Goal: Task Accomplishment & Management: Manage account settings

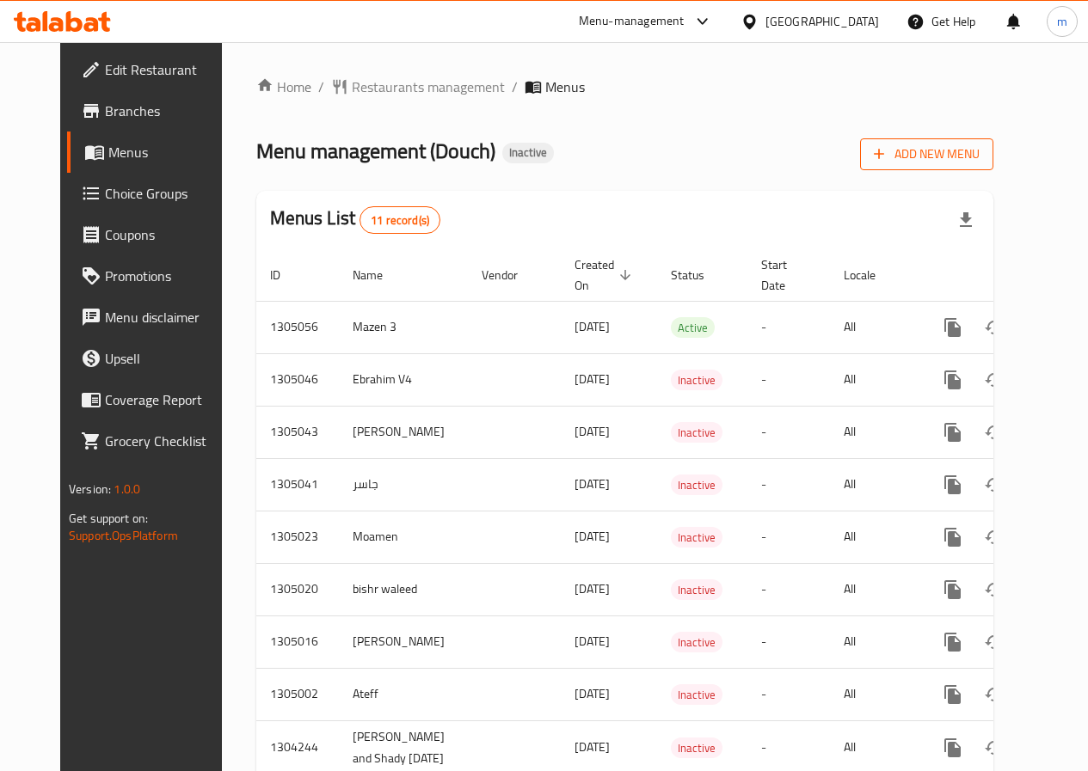
click at [980, 151] on span "Add New Menu" at bounding box center [927, 155] width 106 height 22
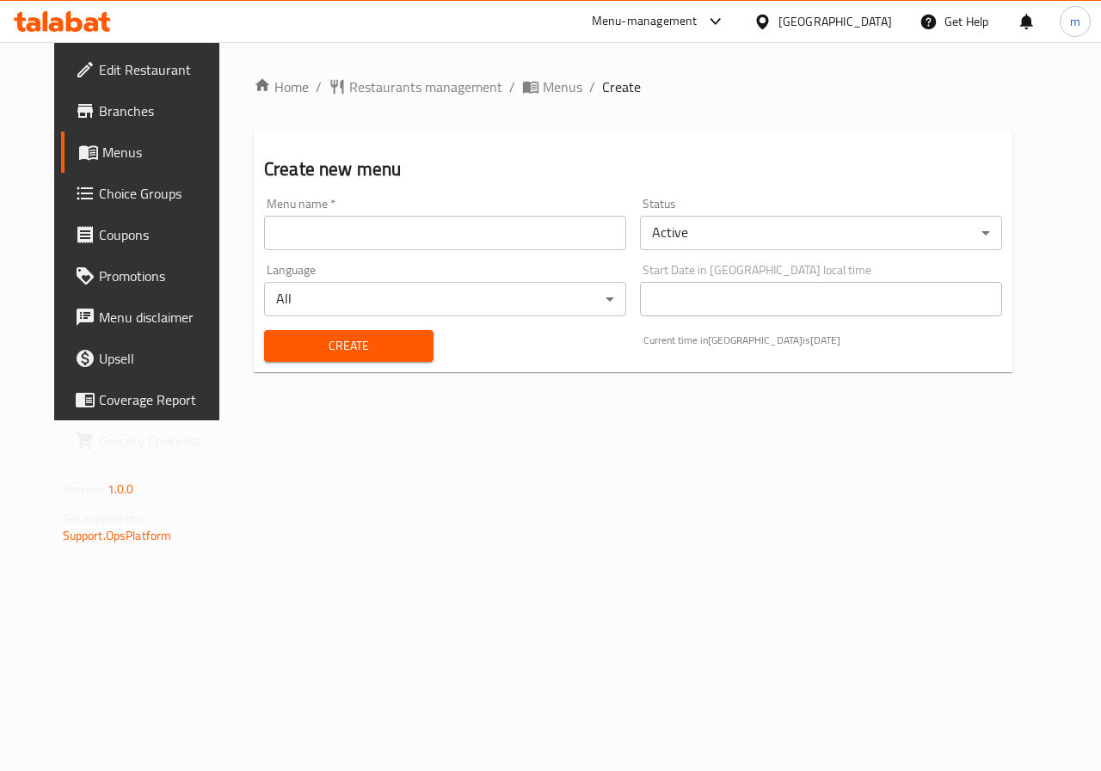
click at [436, 232] on input "text" at bounding box center [445, 233] width 362 height 34
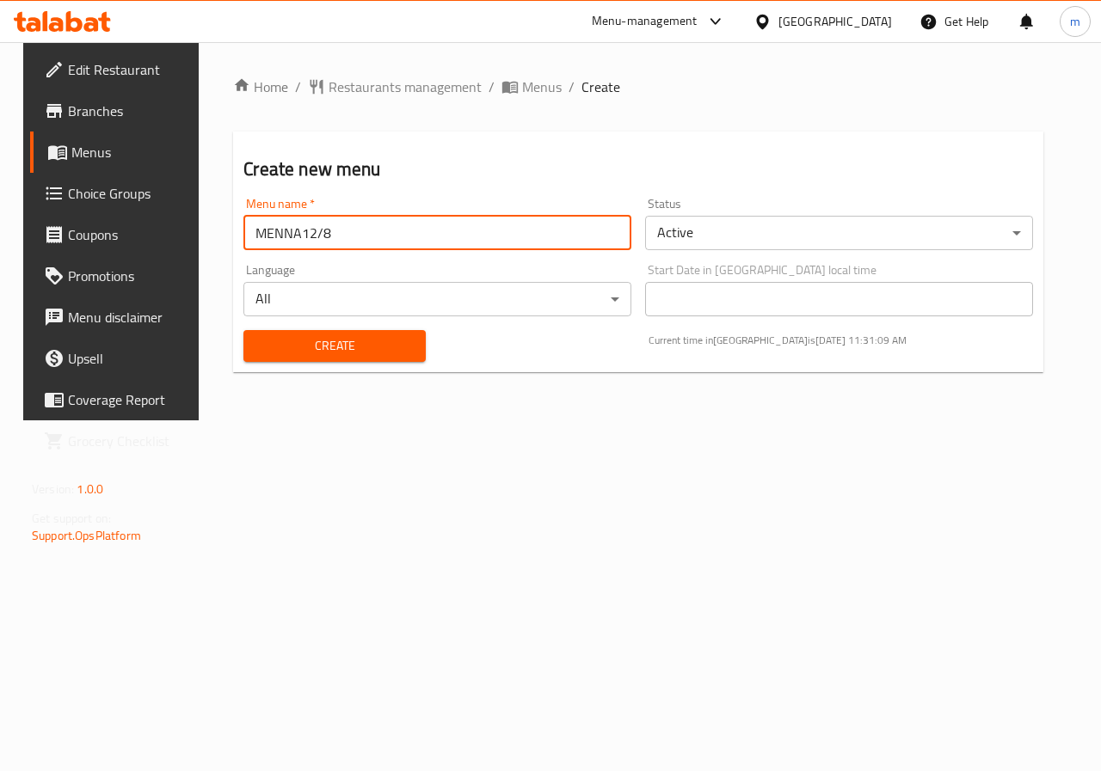
type input "MENNA12/8"
click at [374, 344] on span "Create" at bounding box center [334, 346] width 154 height 22
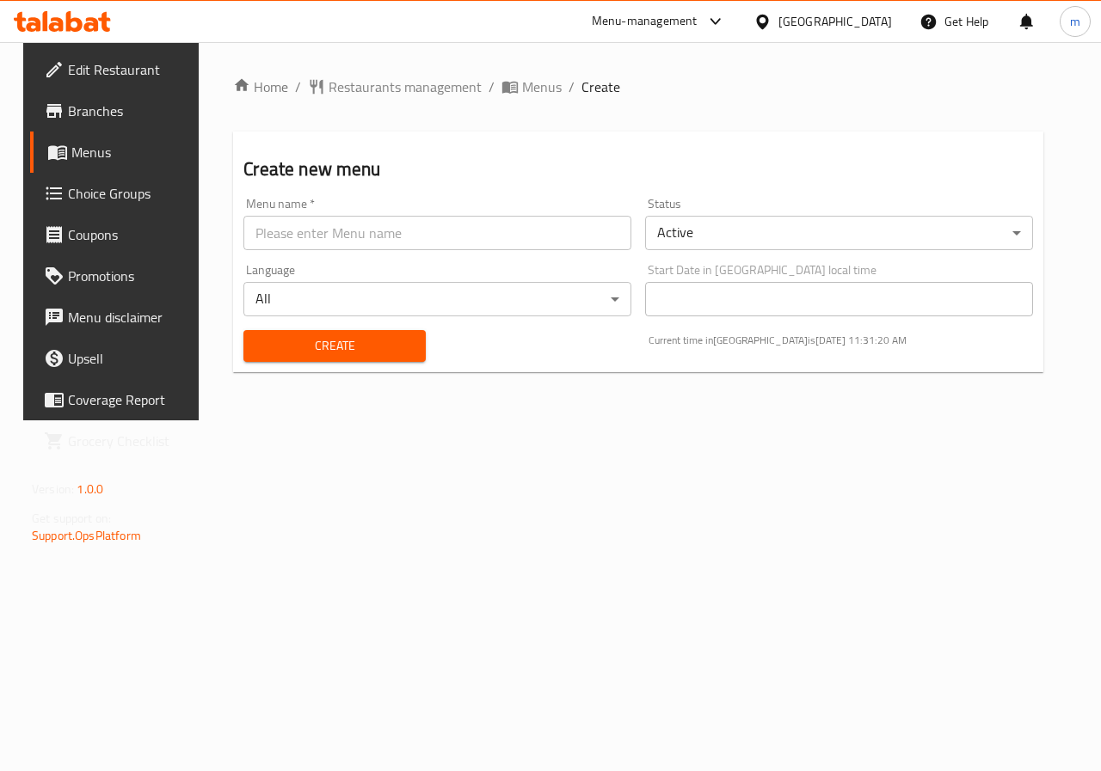
click at [71, 150] on span "Menus" at bounding box center [132, 152] width 122 height 21
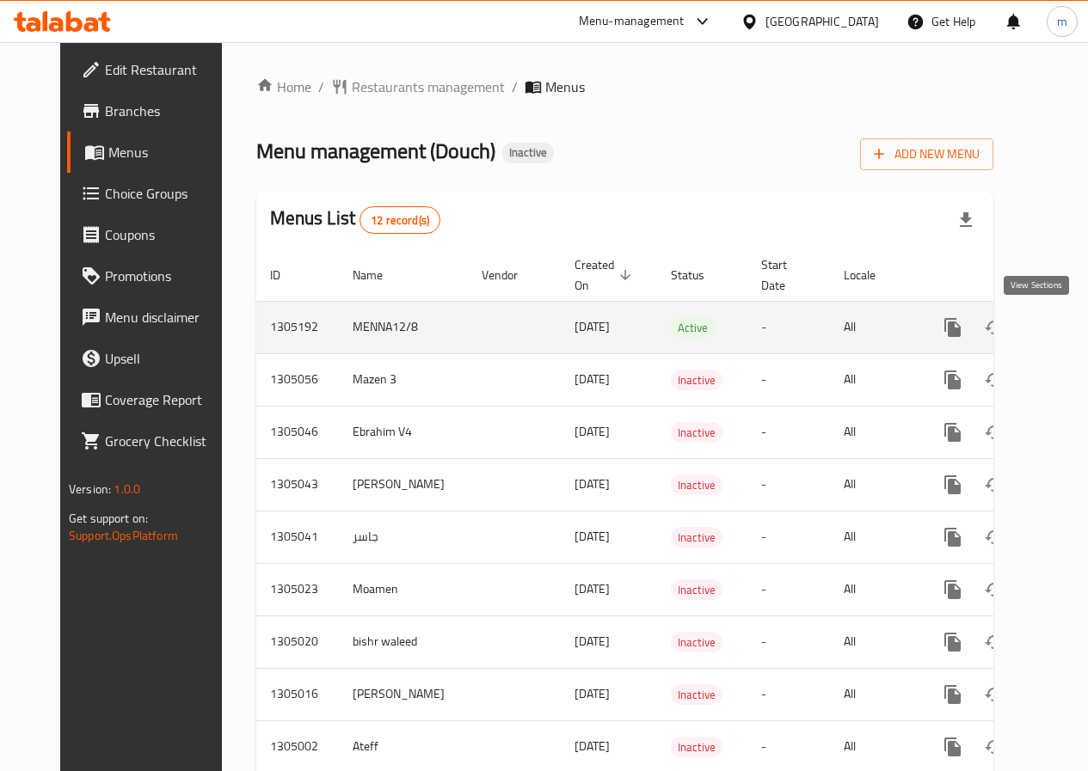
click at [1066, 328] on icon "enhanced table" at bounding box center [1076, 327] width 21 height 21
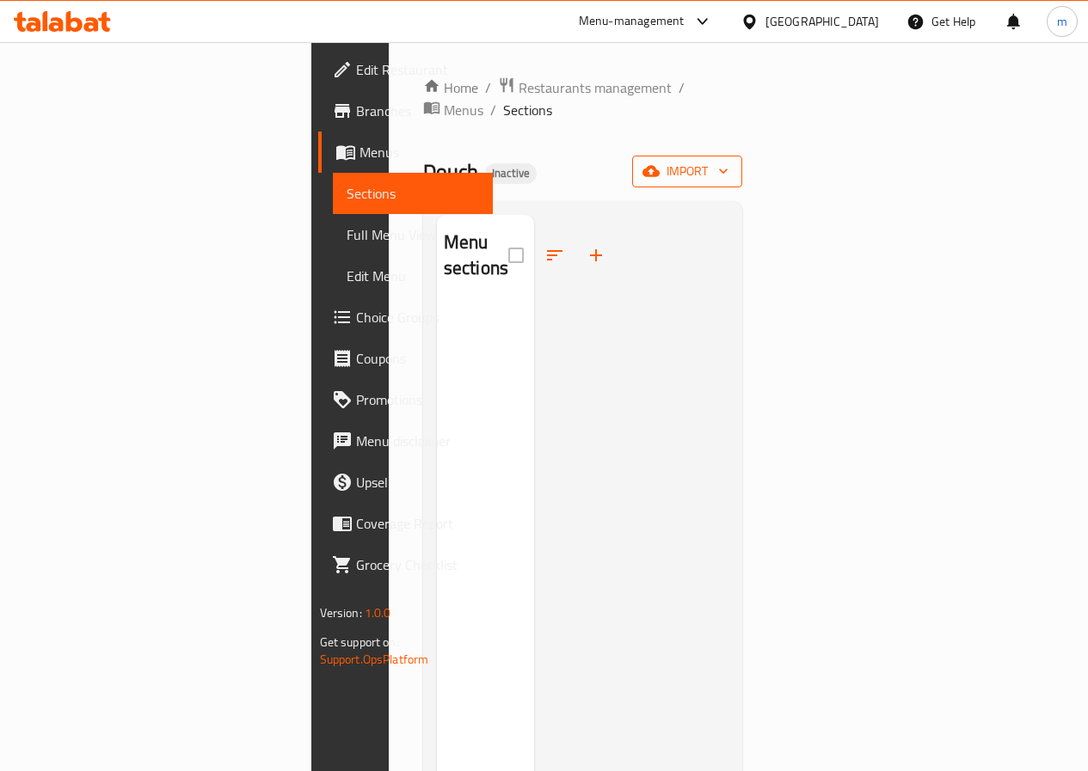
click at [728, 161] on span "import" at bounding box center [687, 172] width 83 height 22
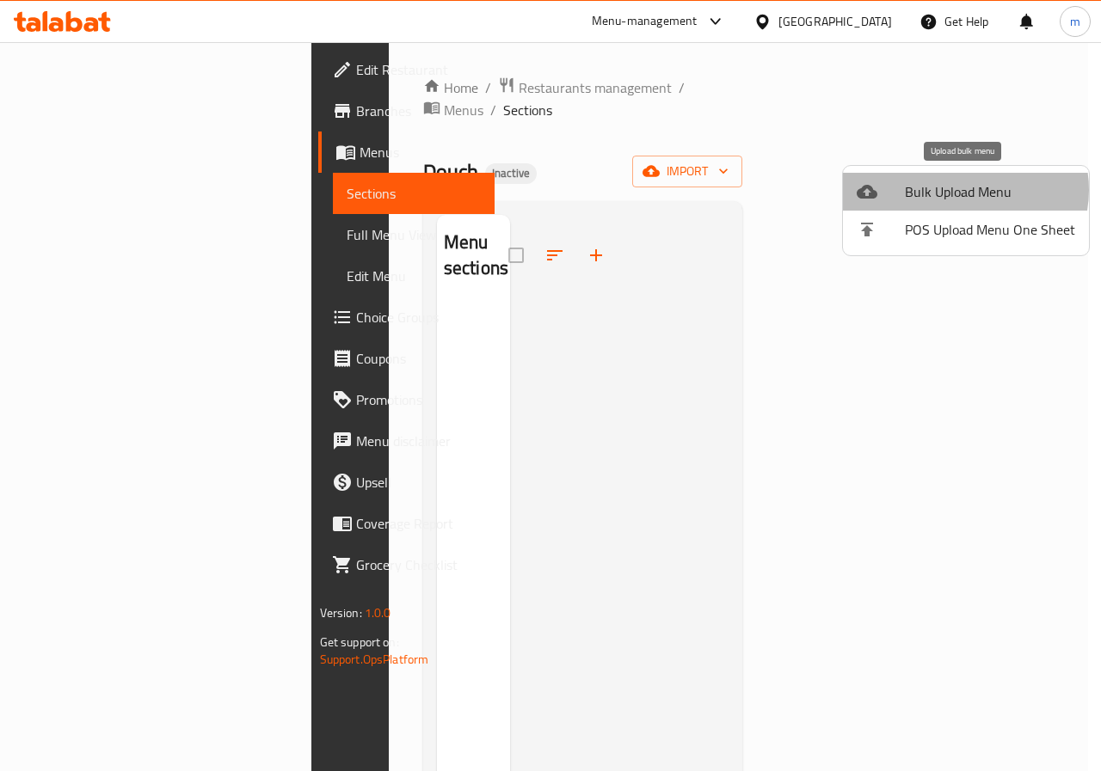
click at [963, 190] on span "Bulk Upload Menu" at bounding box center [990, 191] width 170 height 21
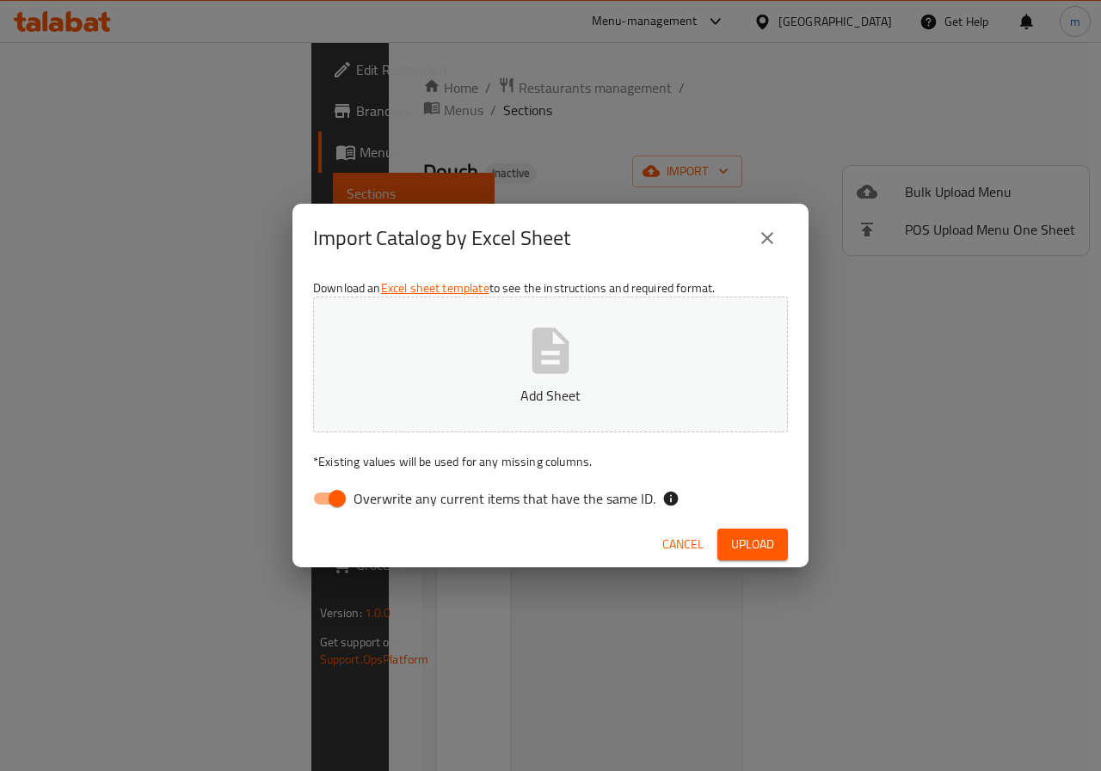
click at [334, 507] on input "Overwrite any current items that have the same ID." at bounding box center [337, 498] width 98 height 33
checkbox input "false"
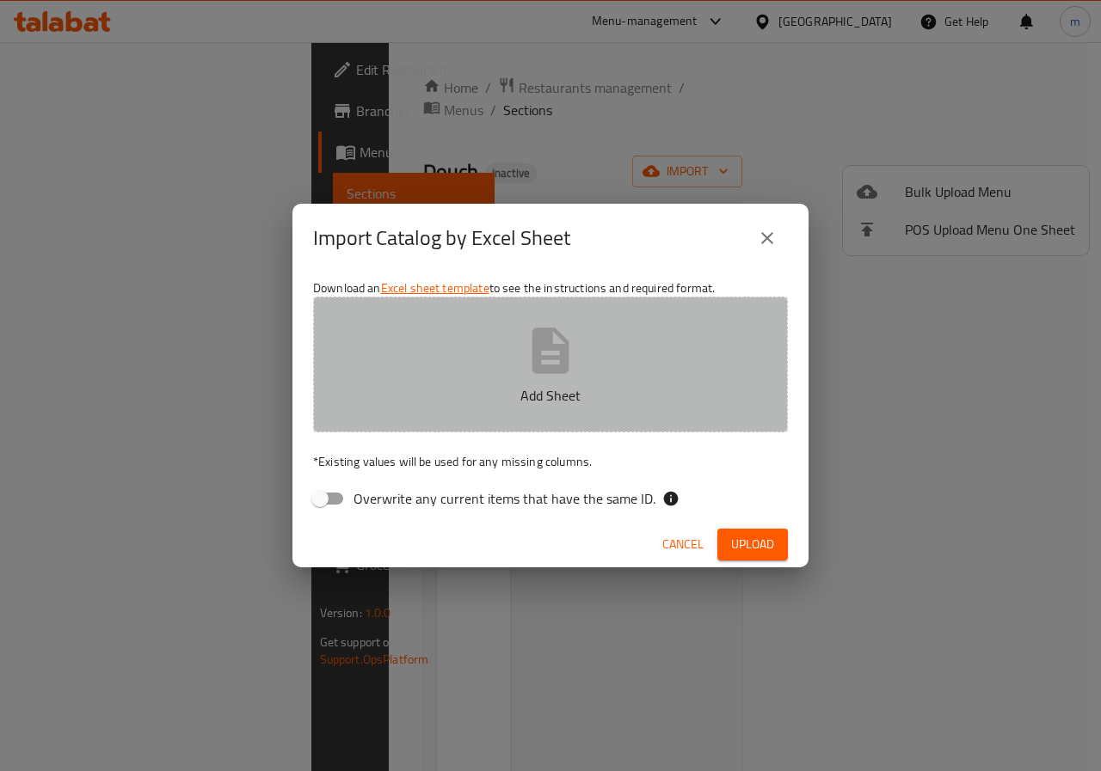
click at [582, 335] on button "Add Sheet" at bounding box center [550, 365] width 475 height 136
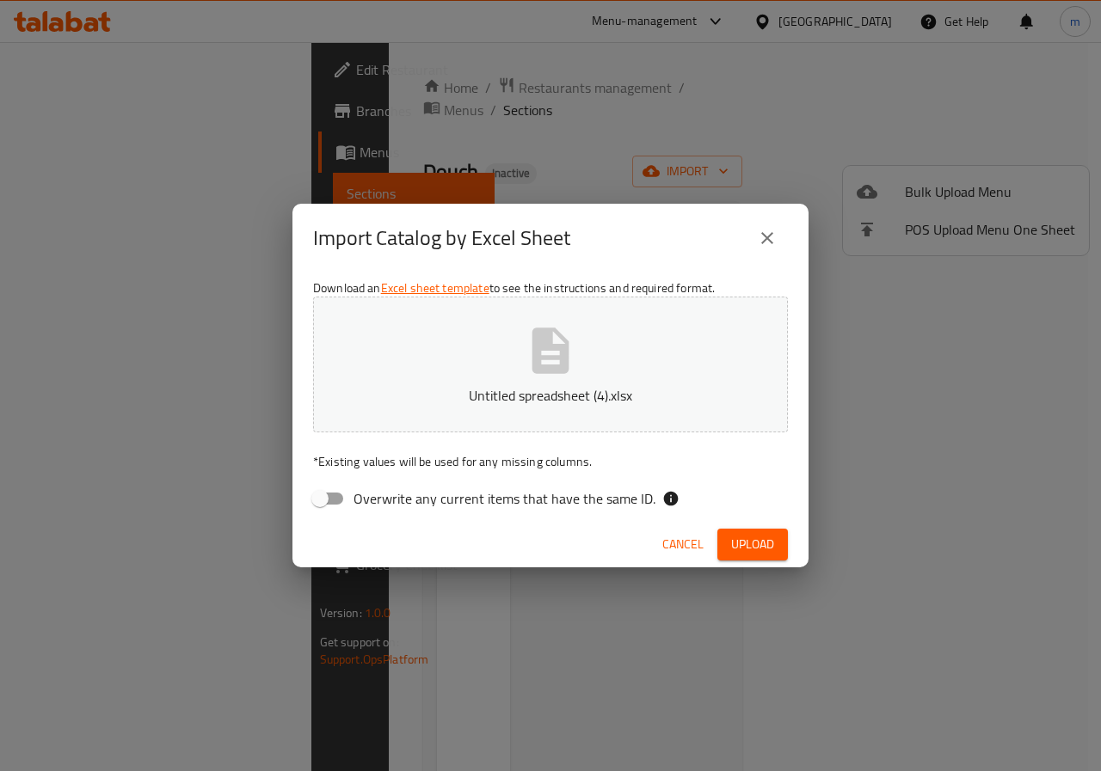
click at [737, 540] on span "Upload" at bounding box center [752, 545] width 43 height 22
click at [760, 544] on span "Upload" at bounding box center [752, 545] width 43 height 22
click at [759, 550] on span "Upload" at bounding box center [752, 545] width 43 height 22
click at [534, 366] on icon "button" at bounding box center [550, 351] width 37 height 46
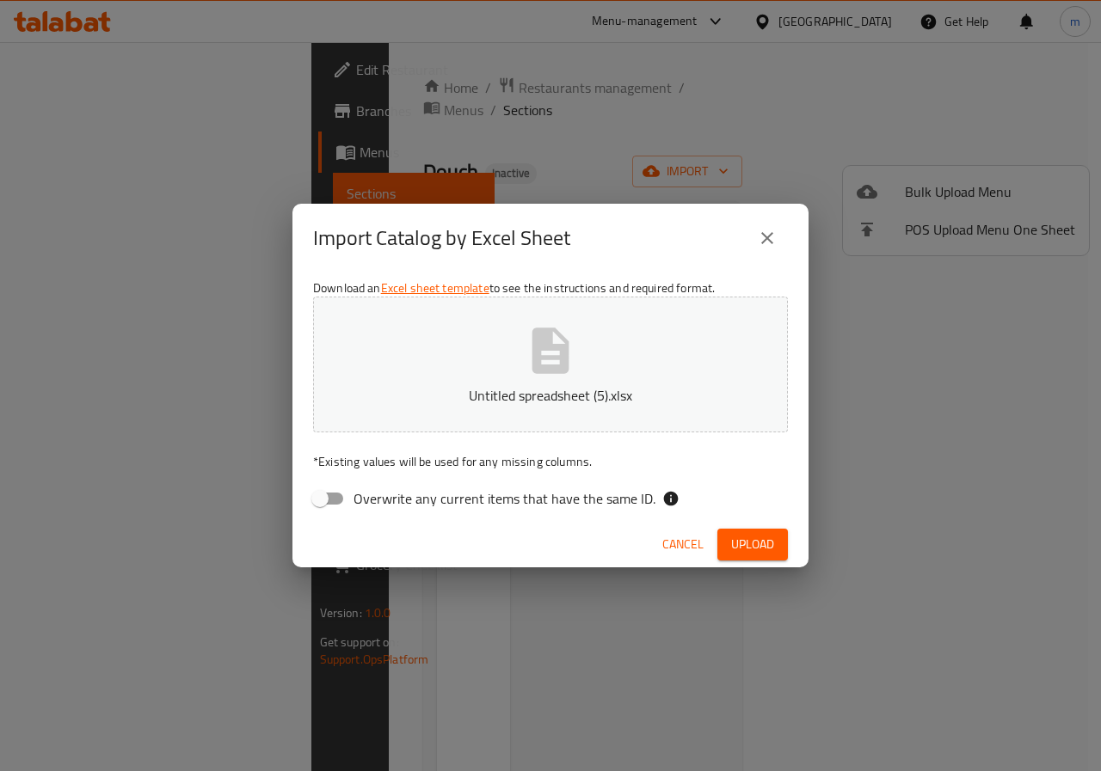
click at [759, 534] on span "Upload" at bounding box center [752, 545] width 43 height 22
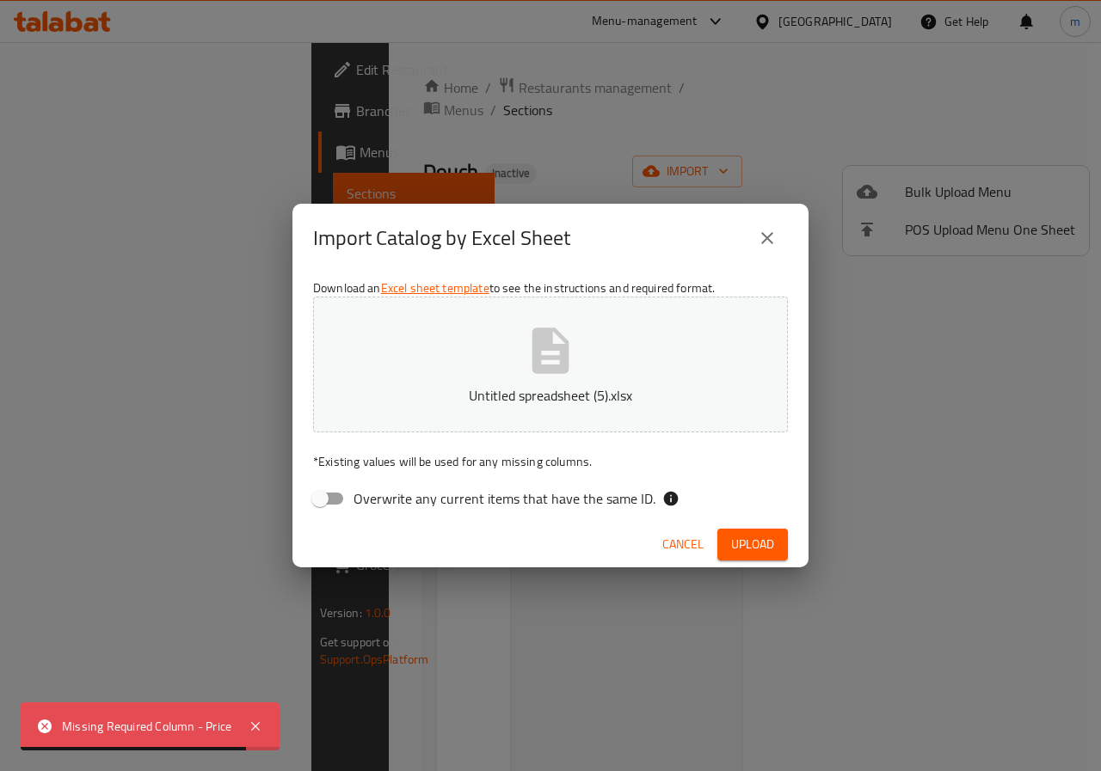
click at [700, 541] on span "Cancel" at bounding box center [682, 545] width 41 height 22
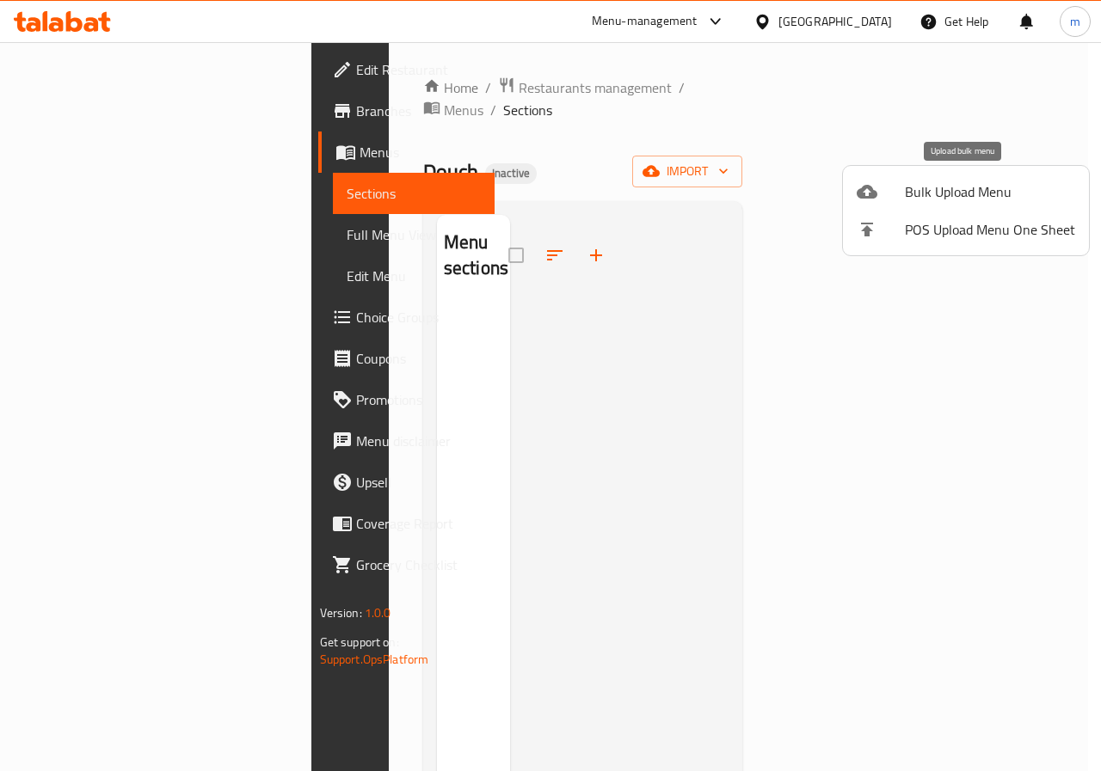
click at [1004, 192] on span "Bulk Upload Menu" at bounding box center [990, 191] width 170 height 21
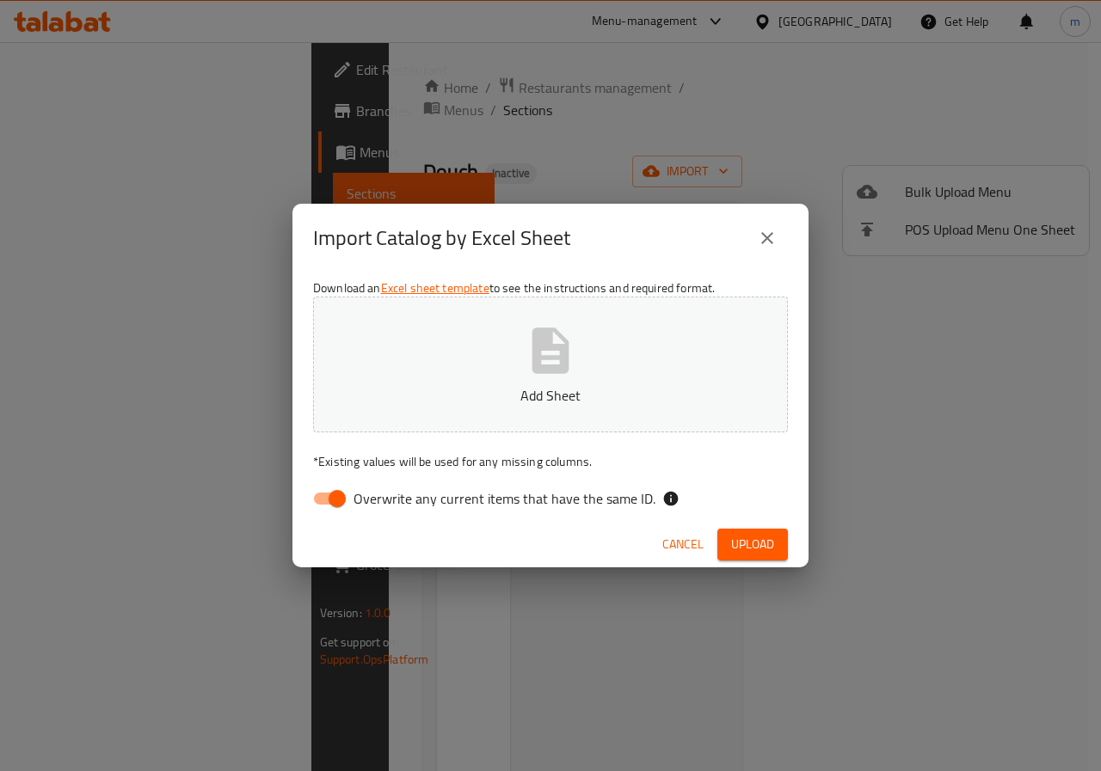
click at [624, 371] on button "Add Sheet" at bounding box center [550, 365] width 475 height 136
click at [341, 500] on input "Overwrite any current items that have the same ID." at bounding box center [337, 498] width 98 height 33
checkbox input "false"
click at [590, 386] on p "Untitled spreadsheet (5).xlsx" at bounding box center [550, 395] width 421 height 21
click at [763, 539] on span "Upload" at bounding box center [752, 545] width 43 height 22
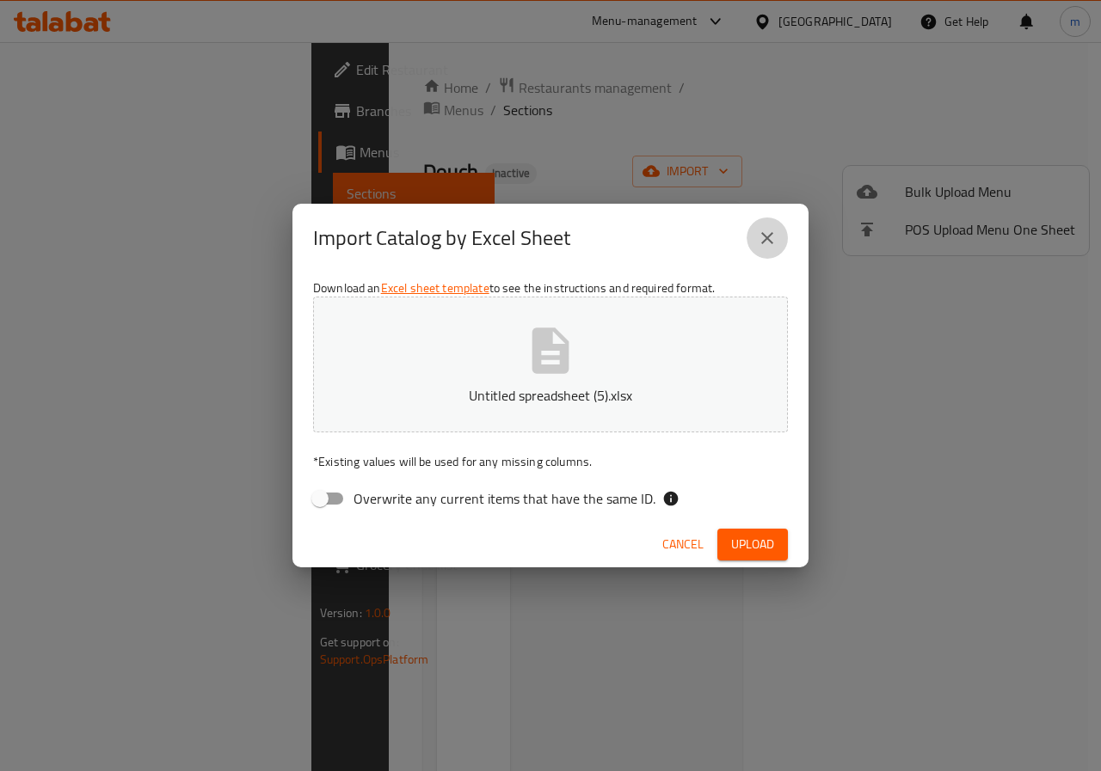
click at [774, 231] on icon "close" at bounding box center [767, 238] width 21 height 21
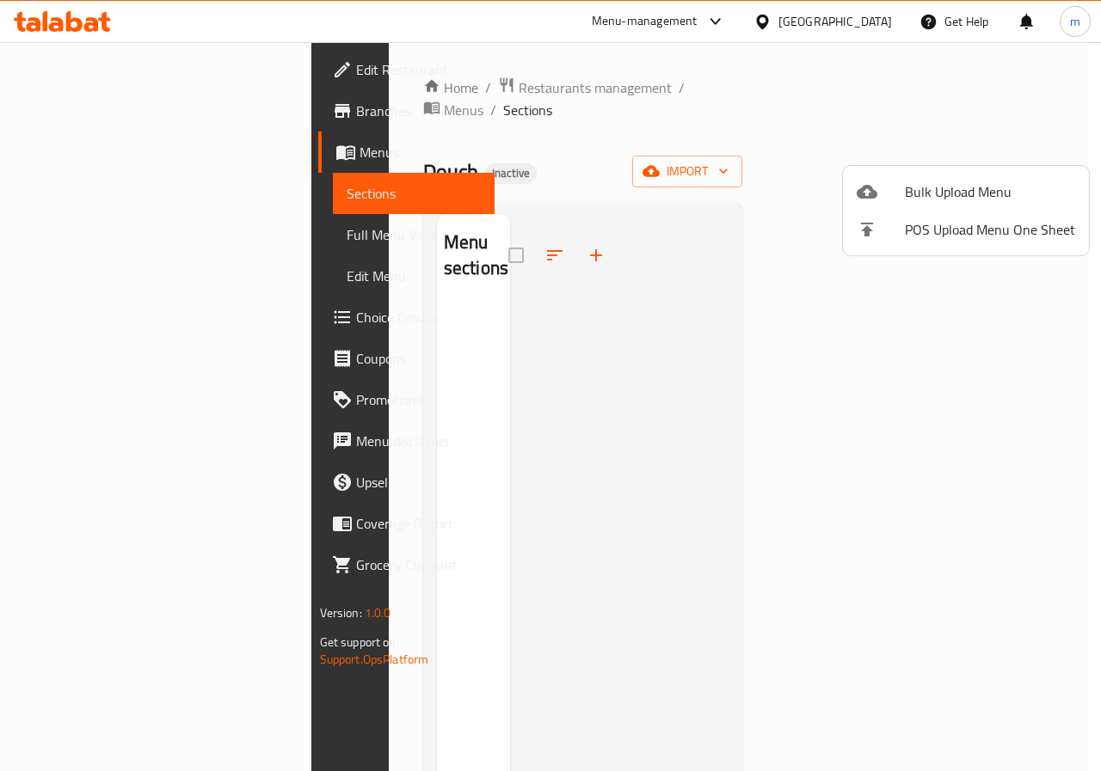
click at [931, 181] on span "Bulk Upload Menu" at bounding box center [990, 191] width 170 height 21
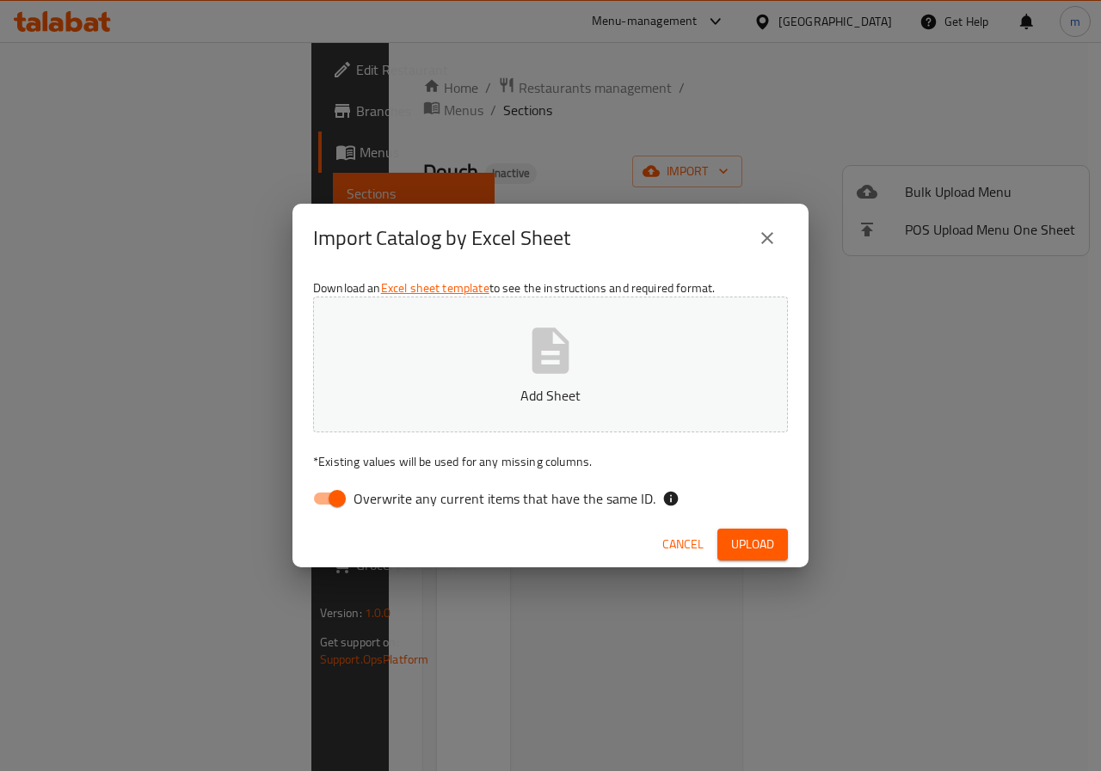
click at [327, 497] on input "Overwrite any current items that have the same ID." at bounding box center [337, 498] width 98 height 33
checkbox input "false"
click at [476, 386] on p "Add Sheet" at bounding box center [550, 395] width 421 height 21
click at [781, 538] on button "Upload" at bounding box center [752, 545] width 71 height 32
click at [758, 232] on icon "close" at bounding box center [767, 238] width 21 height 21
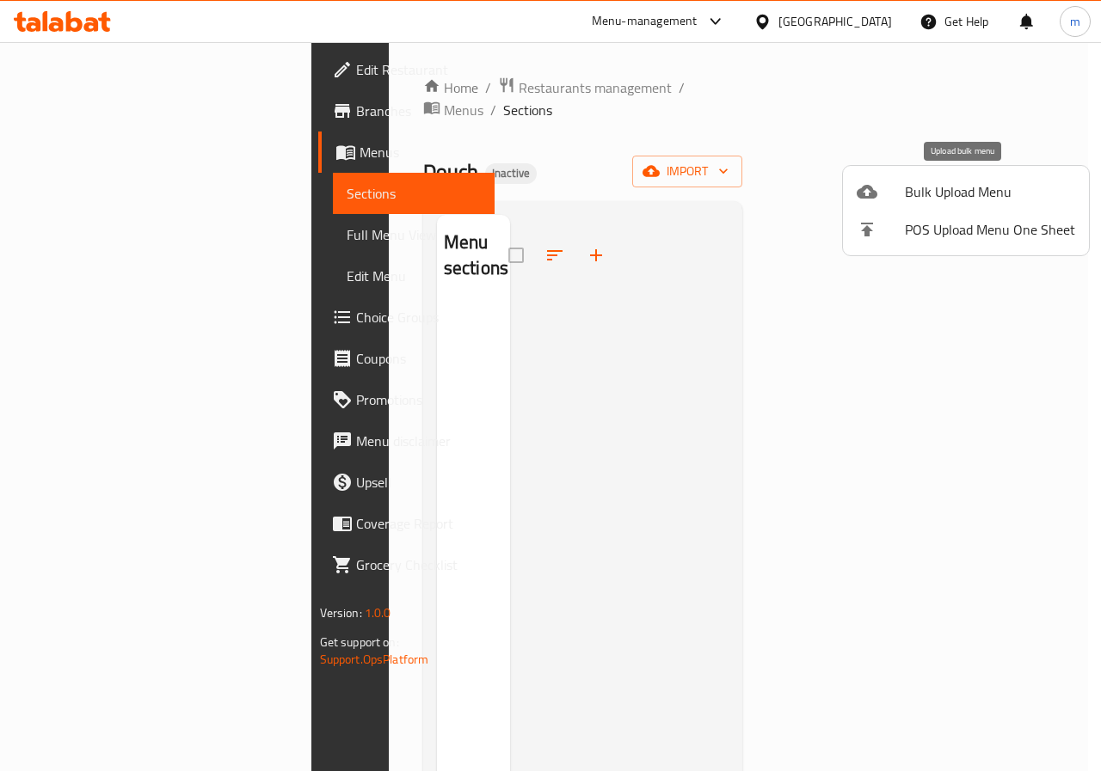
click at [961, 195] on span "Bulk Upload Menu" at bounding box center [990, 191] width 170 height 21
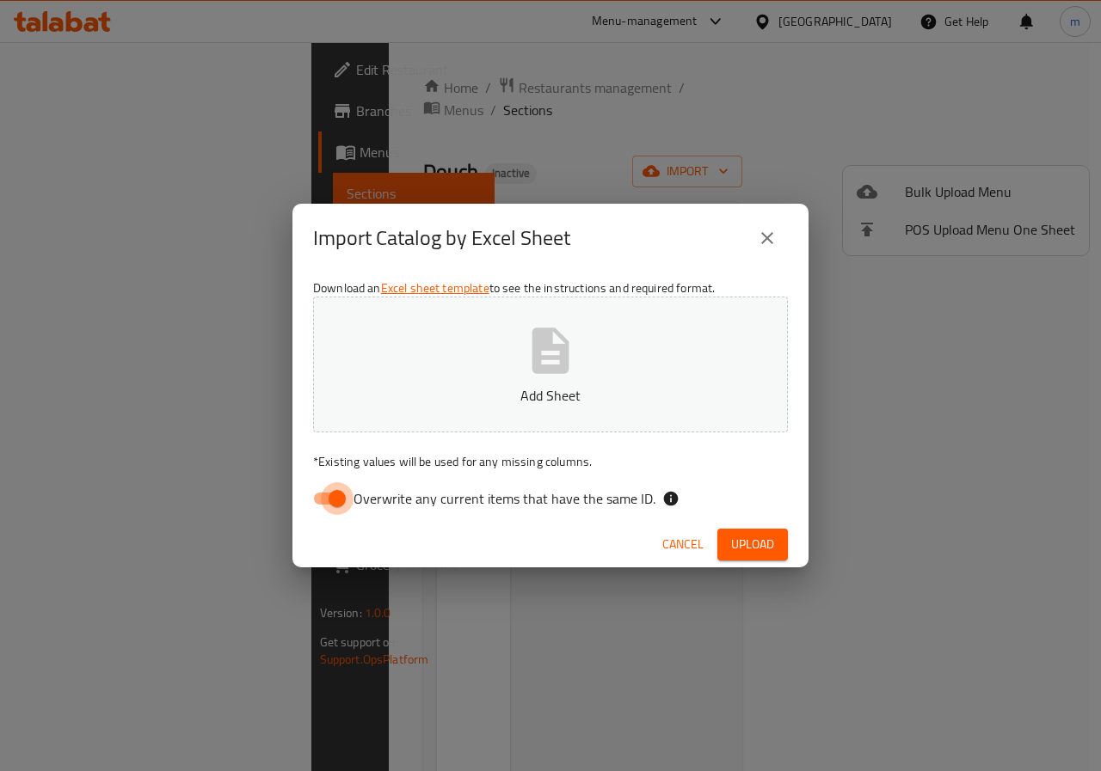
click at [326, 501] on input "Overwrite any current items that have the same ID." at bounding box center [337, 498] width 98 height 33
checkbox input "false"
click at [559, 395] on p "Add Sheet" at bounding box center [550, 395] width 421 height 21
click at [736, 532] on button "Upload" at bounding box center [752, 545] width 71 height 32
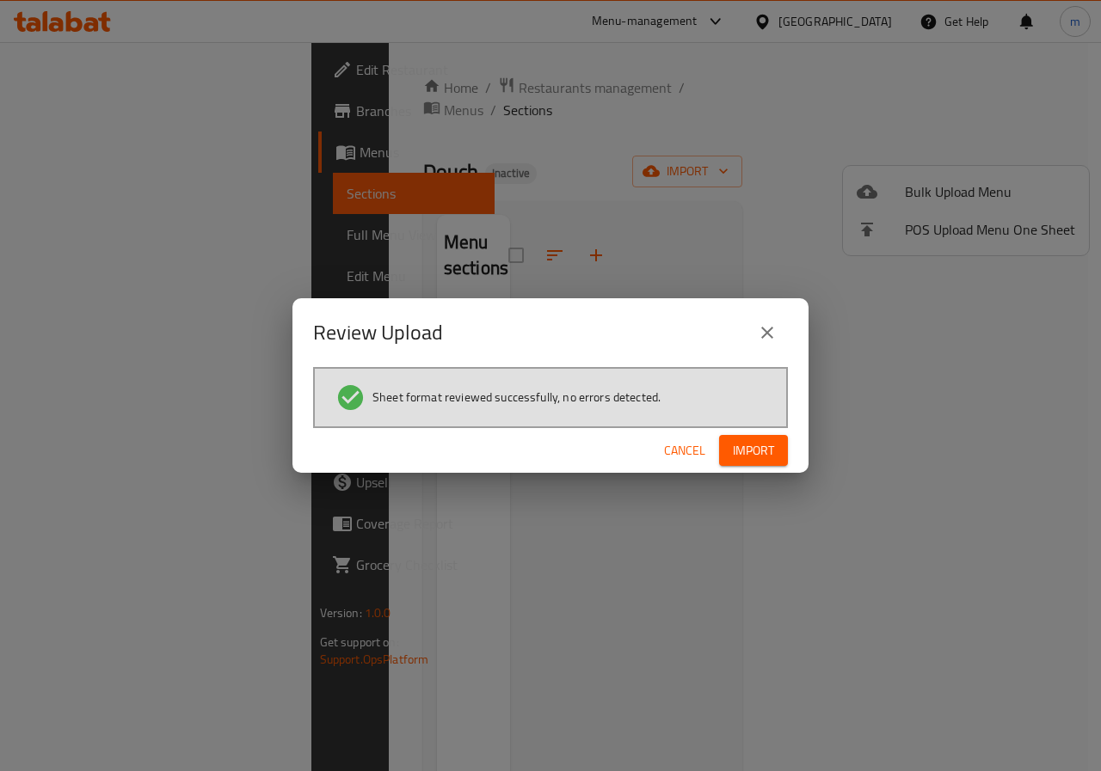
click at [752, 453] on span "Import" at bounding box center [753, 451] width 41 height 22
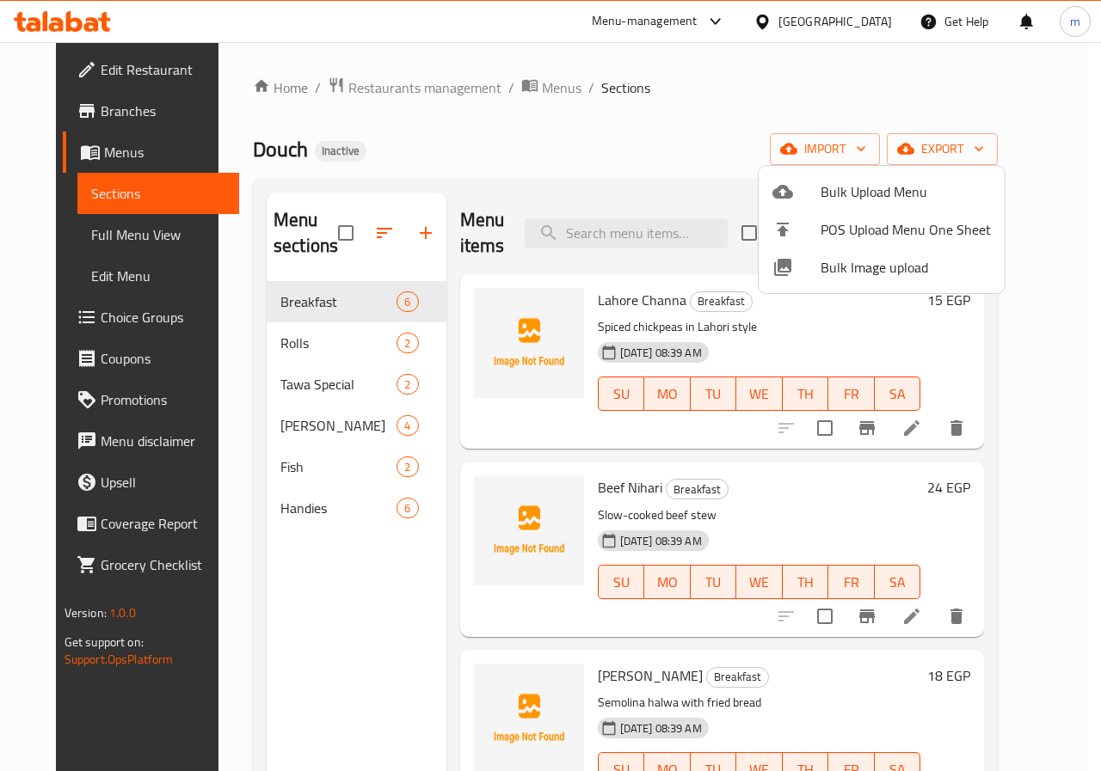
click at [611, 144] on div at bounding box center [550, 385] width 1101 height 771
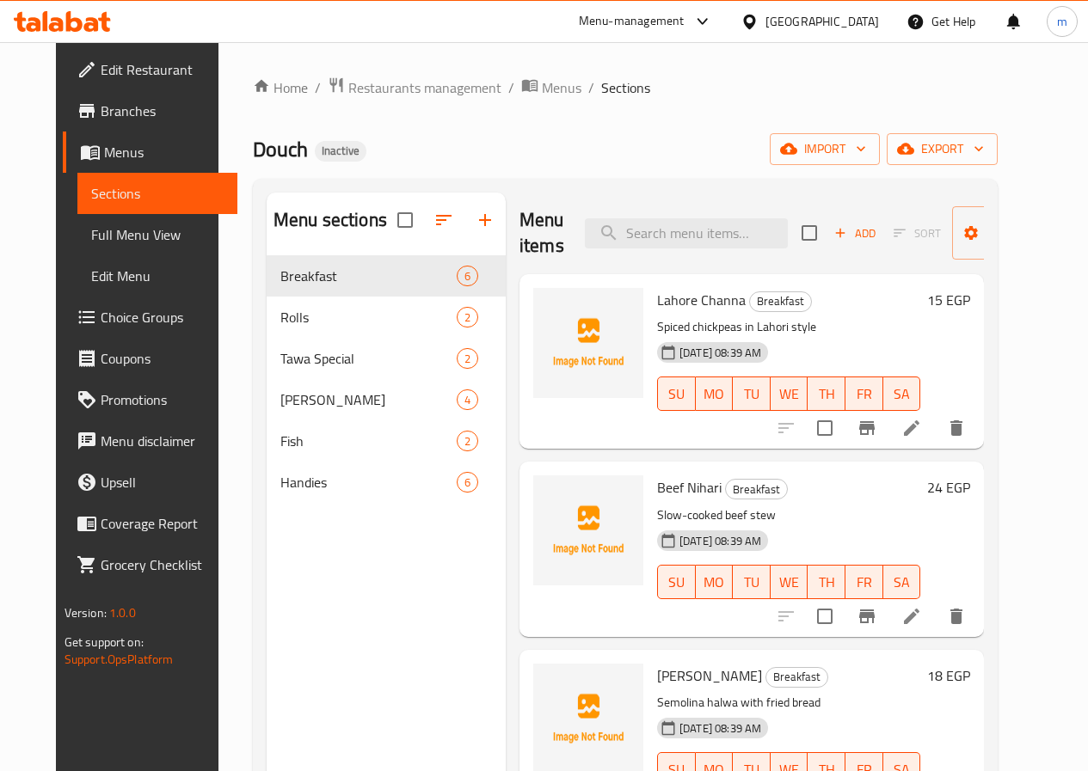
click at [998, 104] on div "Home / Restaurants management / Menus / Sections Douch Inactive import export M…" at bounding box center [625, 527] width 745 height 901
click at [111, 157] on span "Menus" at bounding box center [164, 152] width 120 height 21
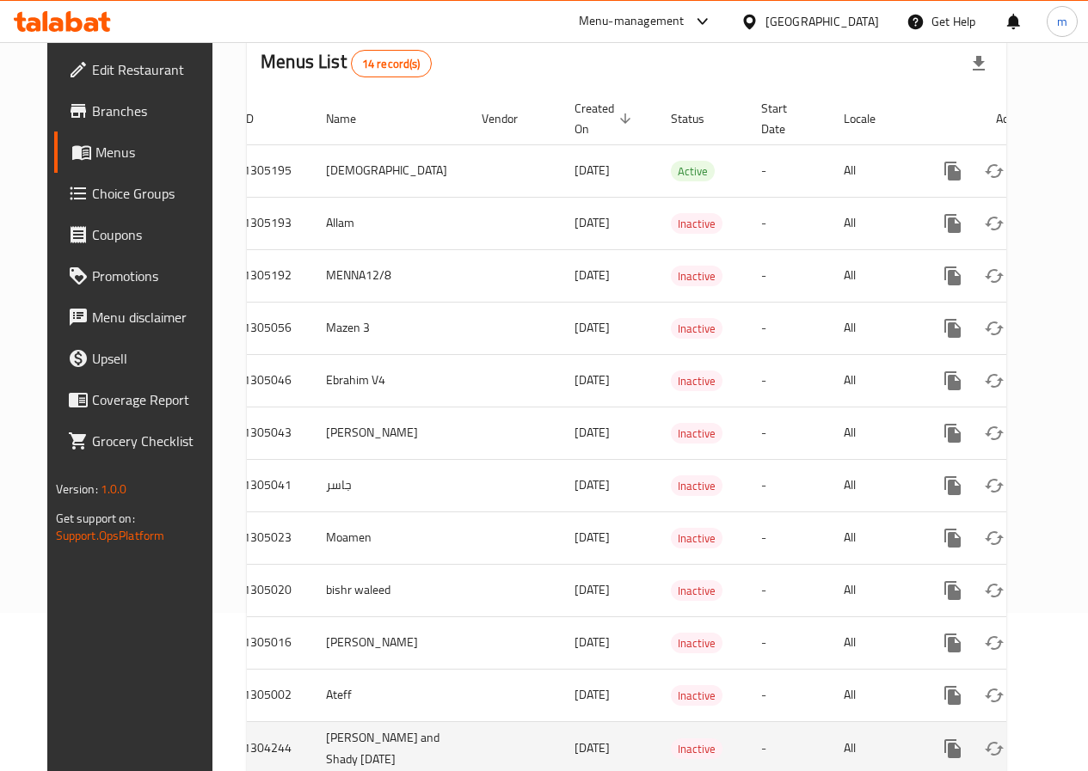
scroll to position [157, 0]
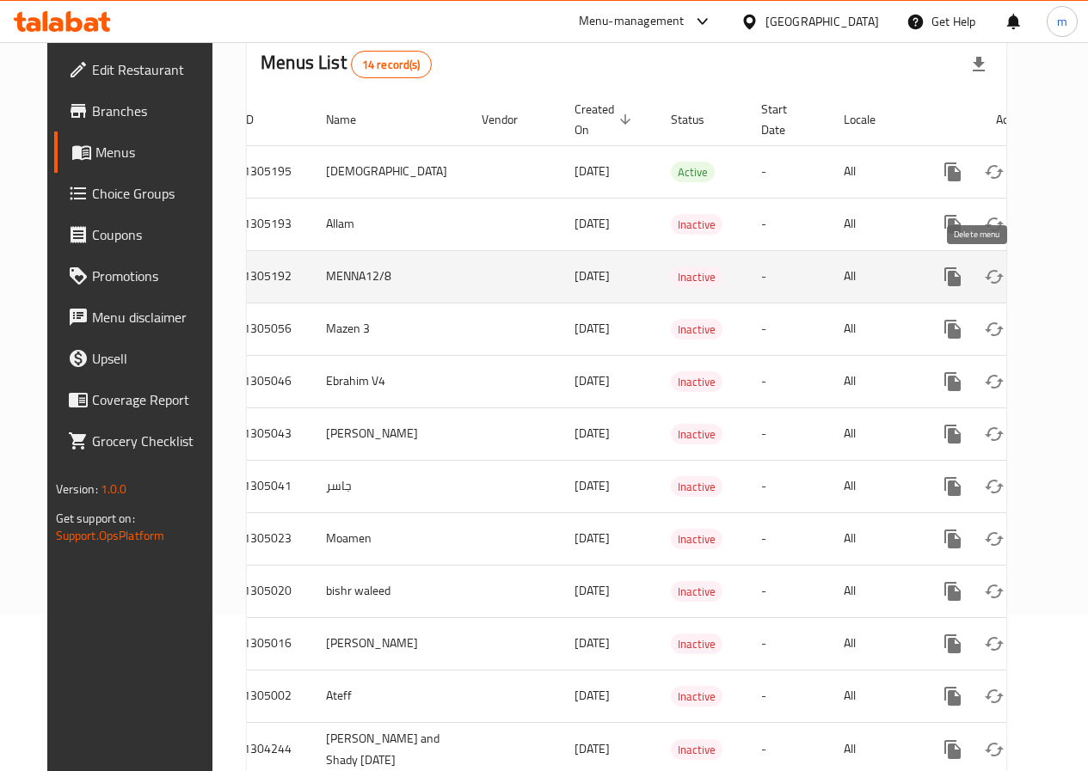
click at [1025, 274] on icon "enhanced table" at bounding box center [1035, 277] width 21 height 21
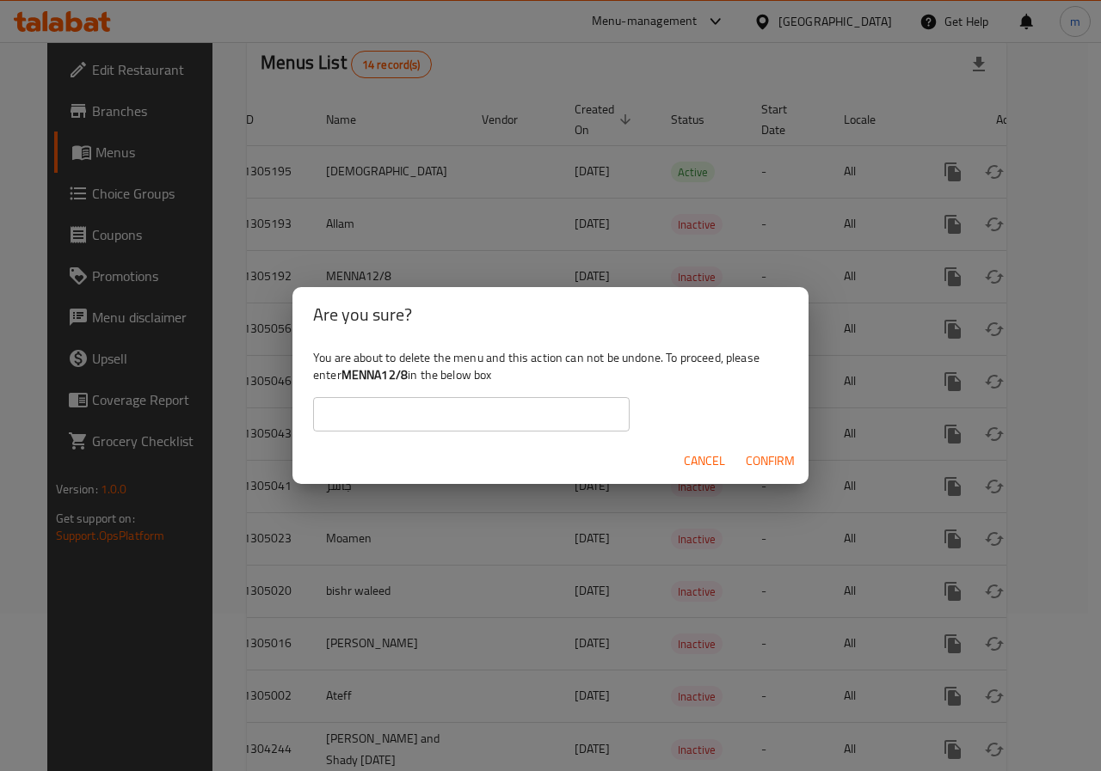
click at [772, 452] on span "Confirm" at bounding box center [770, 462] width 49 height 22
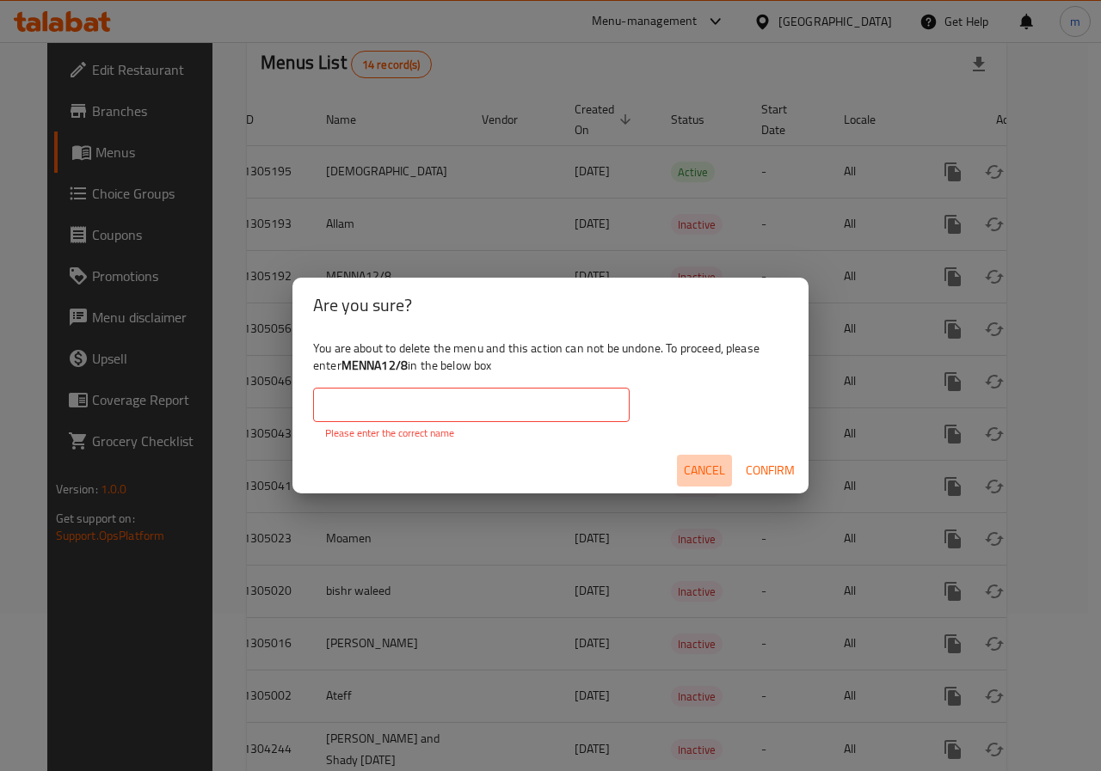
click at [724, 464] on span "Cancel" at bounding box center [704, 471] width 41 height 22
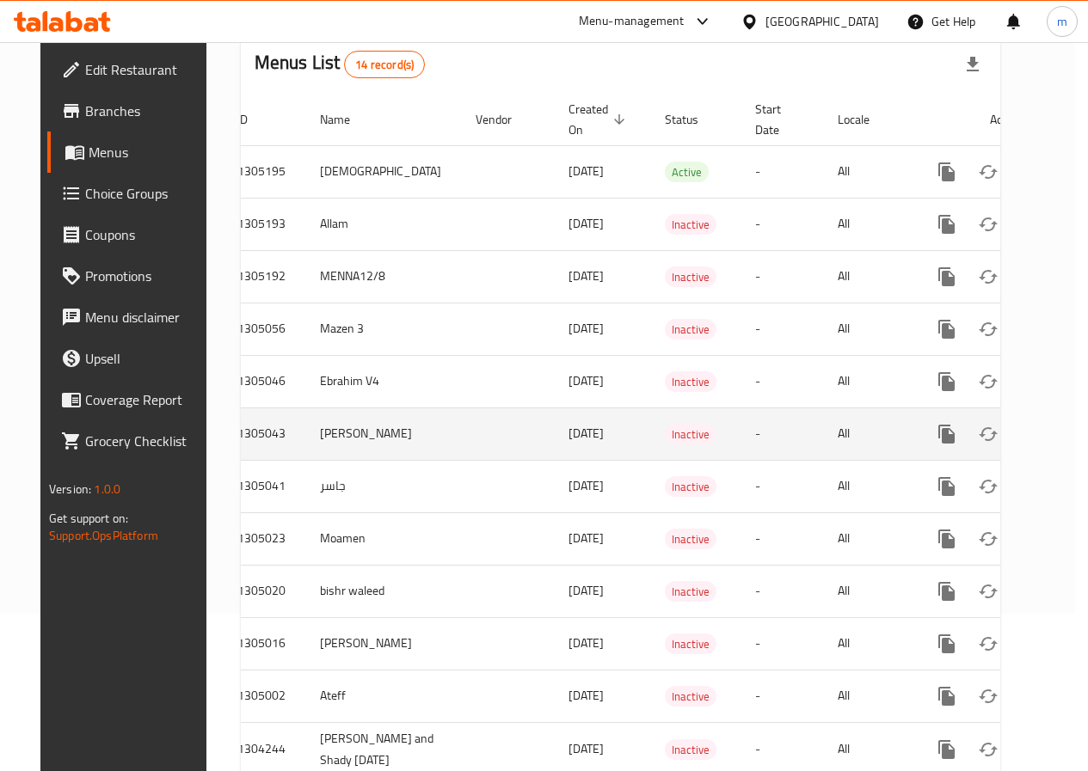
scroll to position [0, 6]
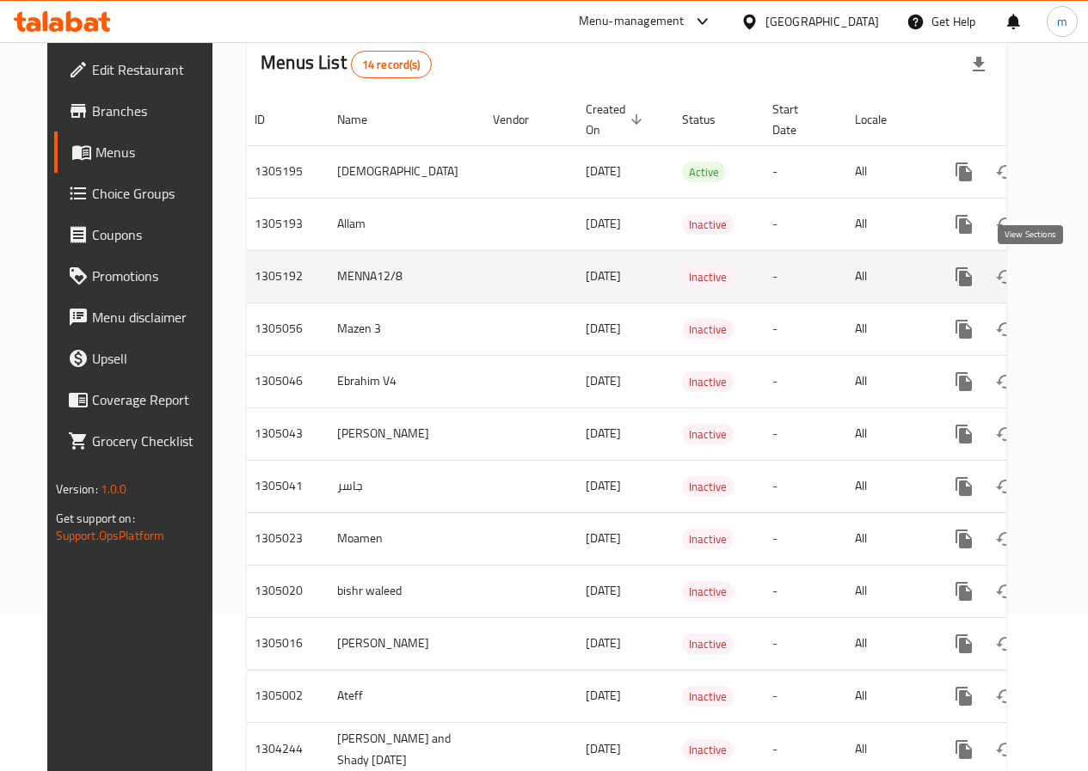
click at [1080, 280] on icon "enhanced table" at bounding box center [1087, 276] width 15 height 15
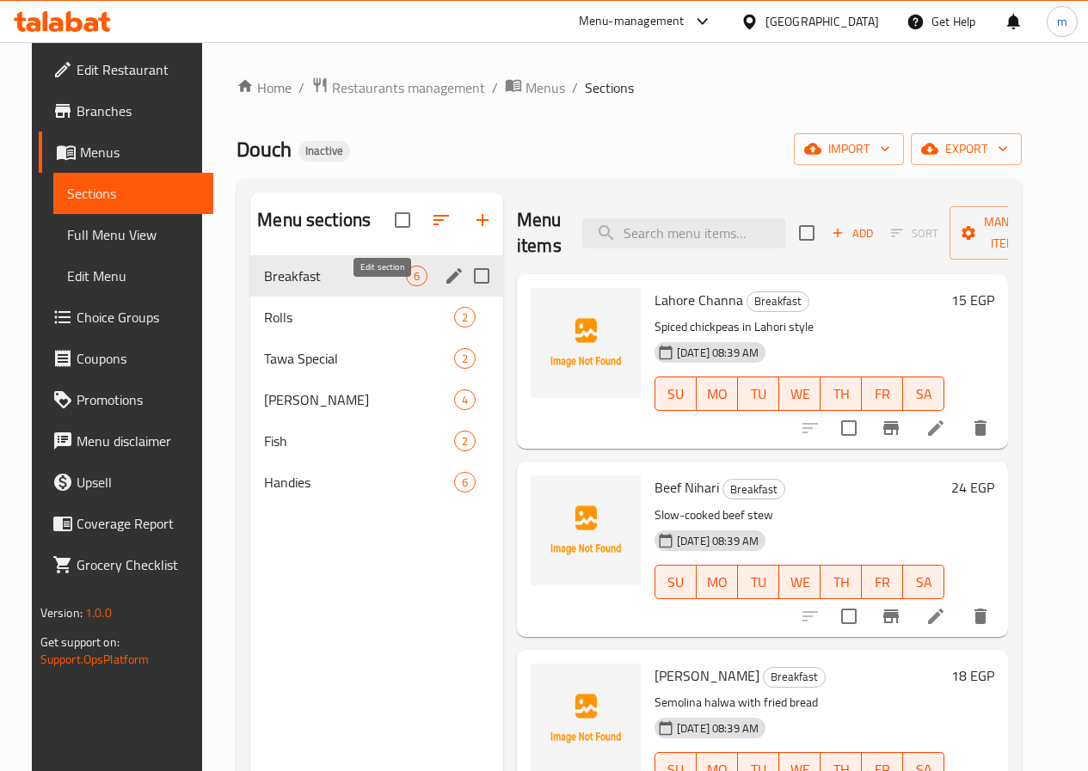
click at [444, 286] on icon "edit" at bounding box center [454, 276] width 21 height 21
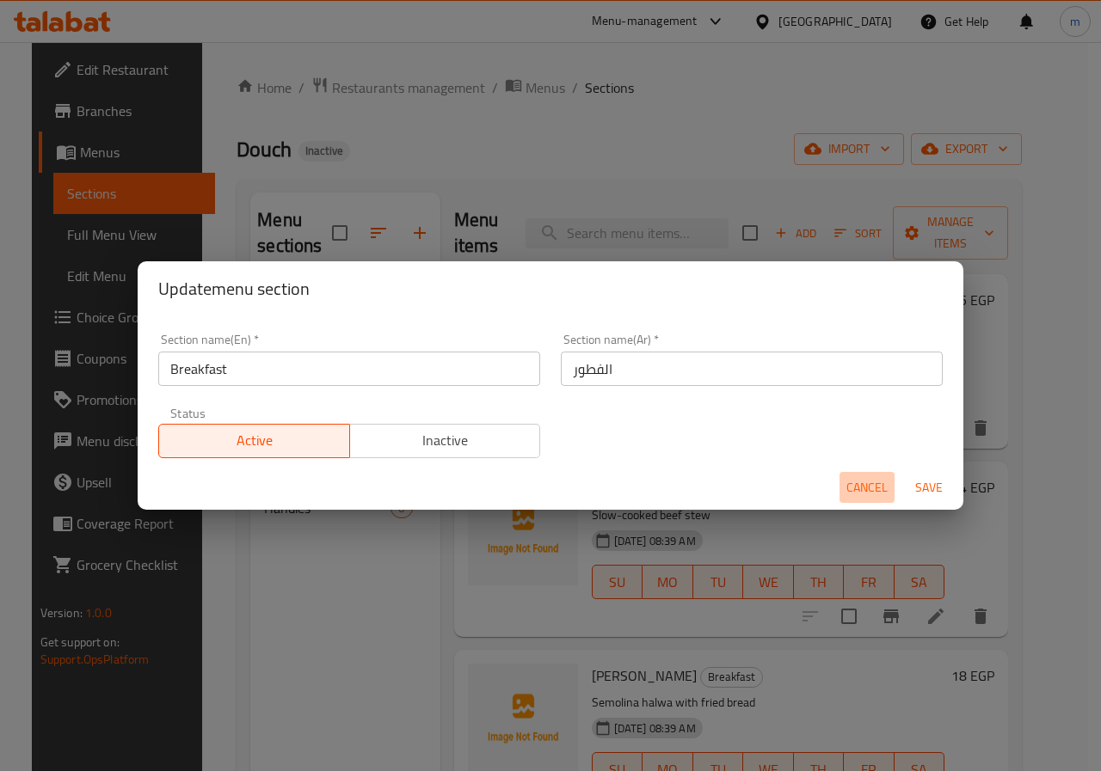
click at [882, 489] on span "Cancel" at bounding box center [866, 488] width 41 height 22
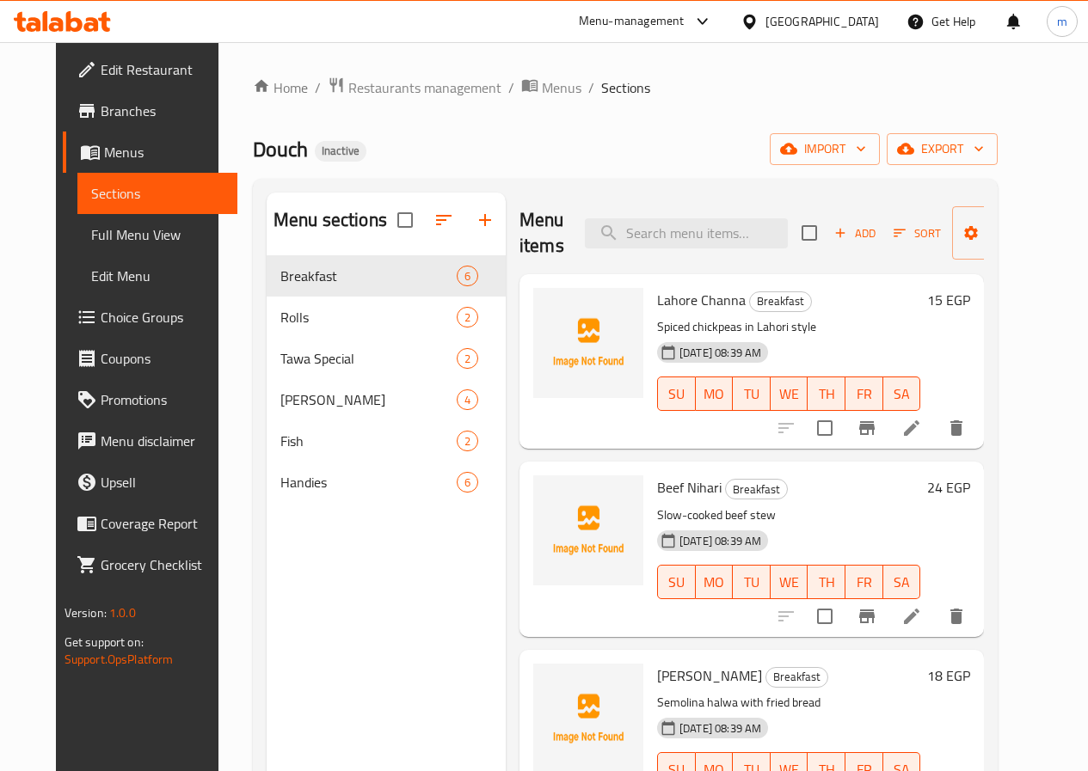
click at [110, 151] on span "Menus" at bounding box center [164, 152] width 120 height 21
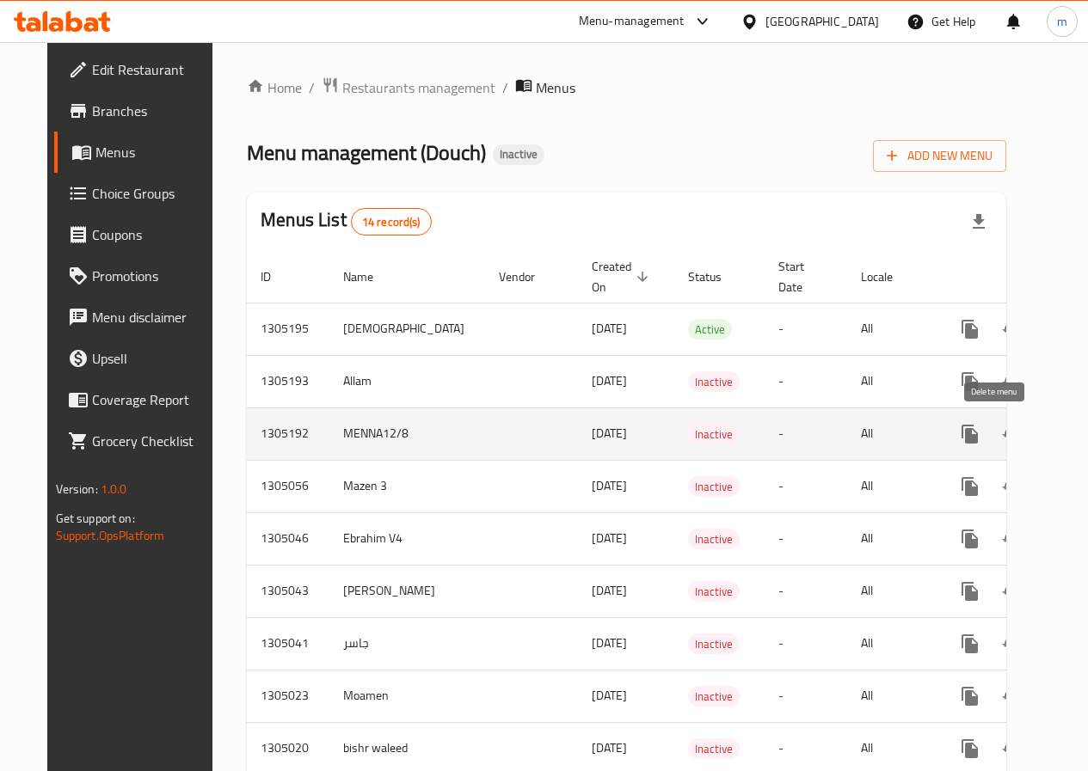
click at [1032, 433] on button "enhanced table" at bounding box center [1052, 434] width 41 height 41
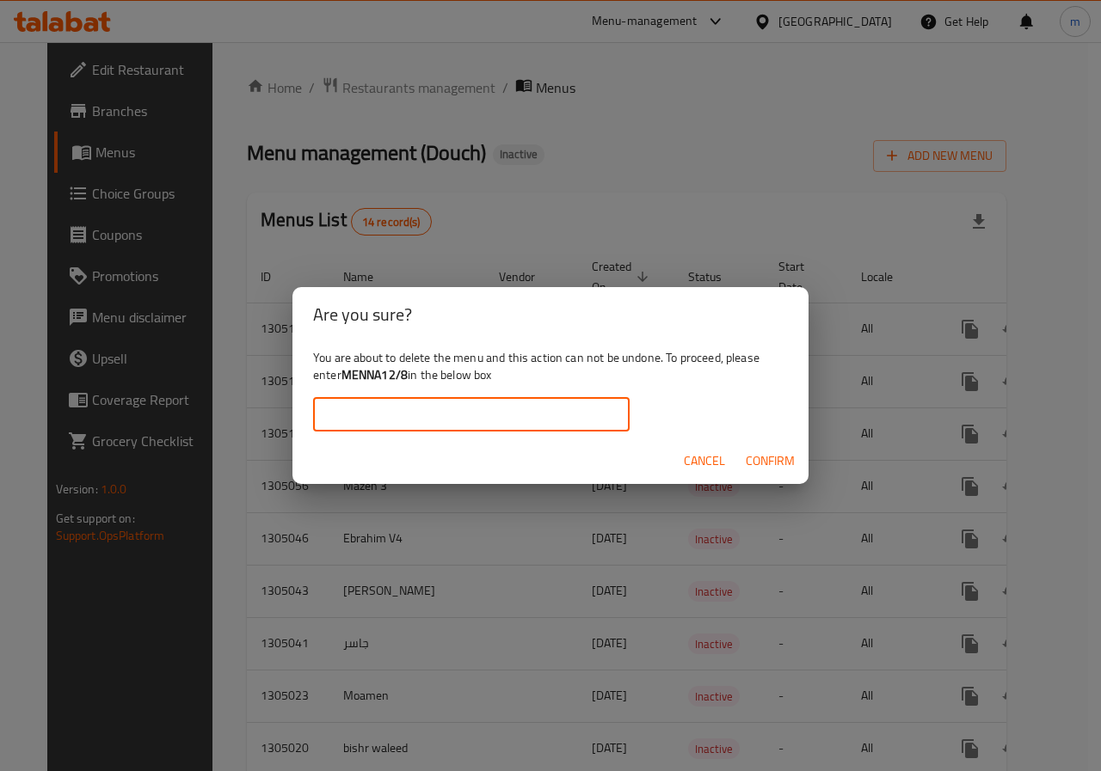
click at [521, 418] on input "text" at bounding box center [471, 414] width 316 height 34
drag, startPoint x: 408, startPoint y: 370, endPoint x: 348, endPoint y: 370, distance: 59.3
click at [348, 370] on b "MENNA12/8" at bounding box center [374, 375] width 66 height 22
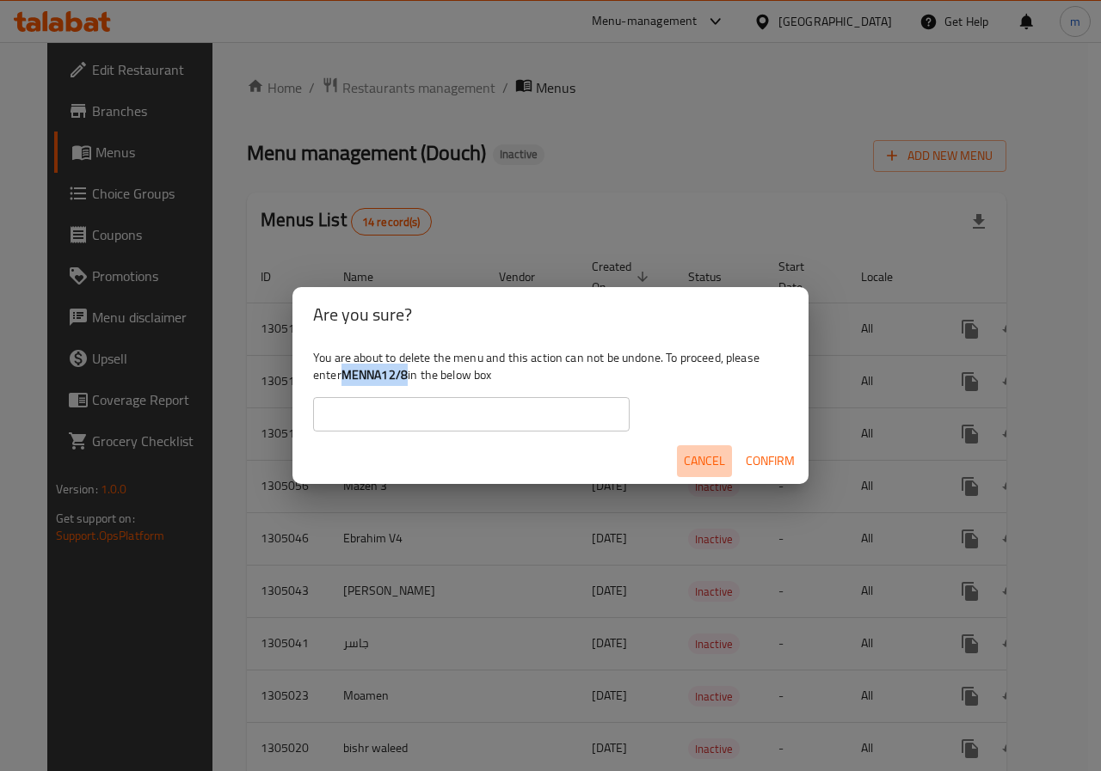
click at [717, 458] on span "Cancel" at bounding box center [704, 462] width 41 height 22
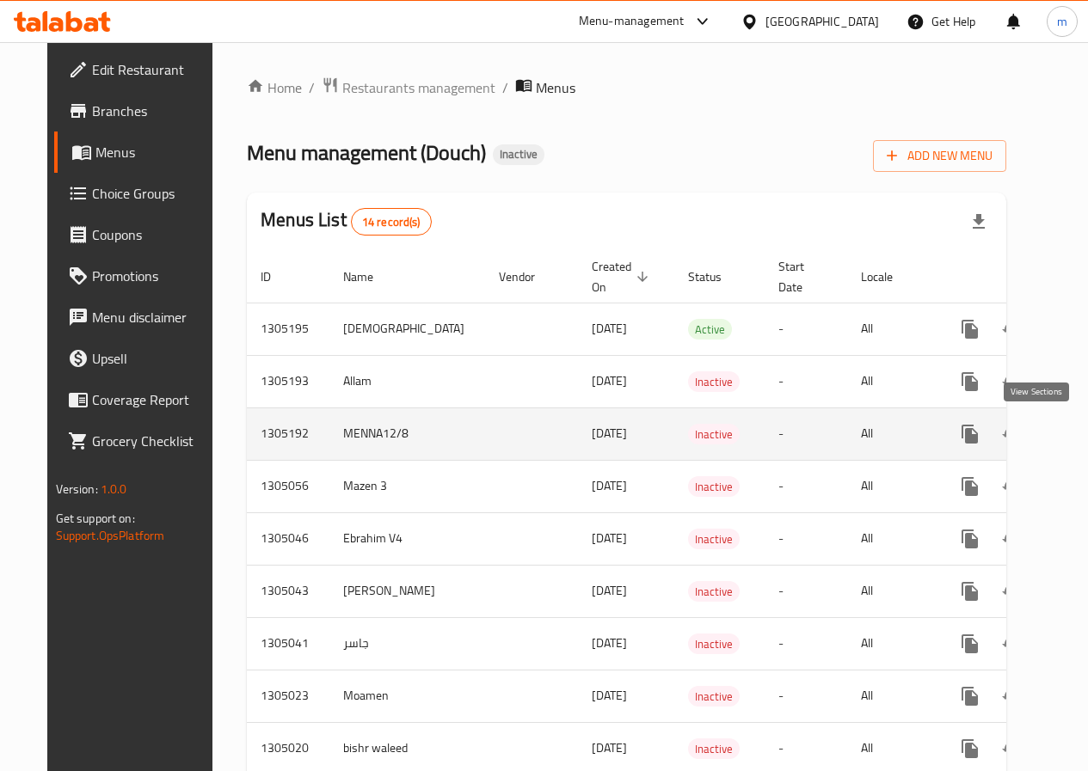
click at [1084, 439] on icon "enhanced table" at bounding box center [1094, 434] width 21 height 21
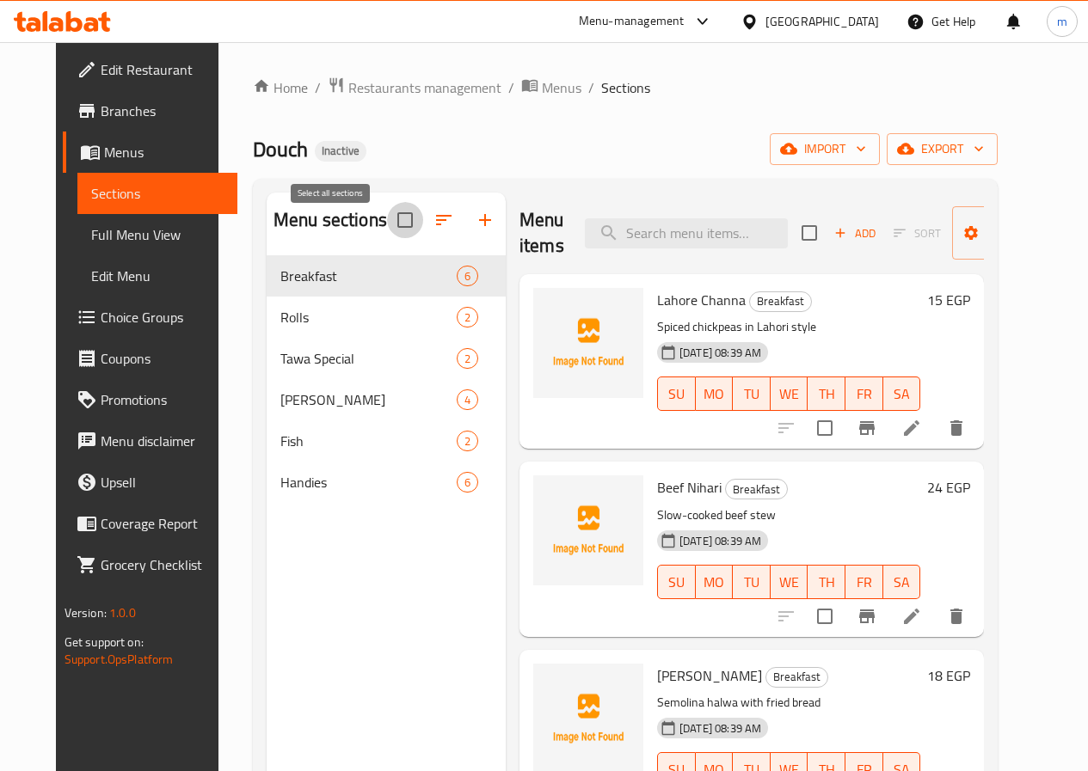
click at [387, 230] on input "checkbox" at bounding box center [405, 220] width 36 height 36
checkbox input "true"
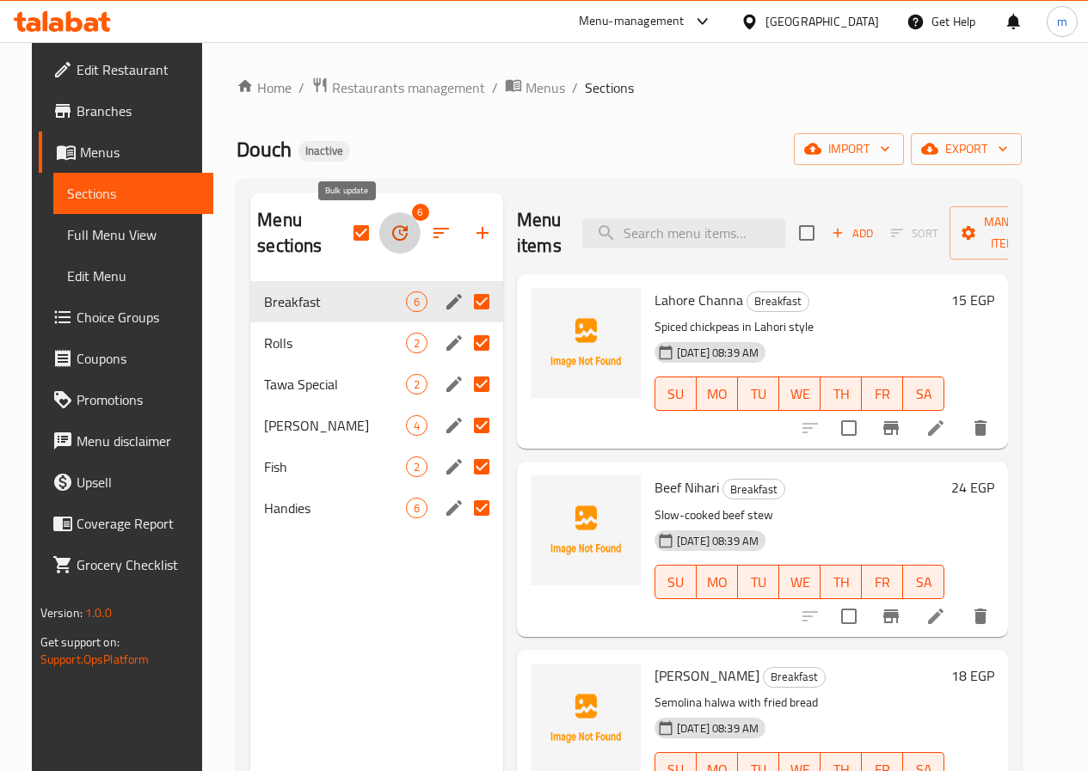
click at [390, 231] on icon "button" at bounding box center [400, 233] width 21 height 21
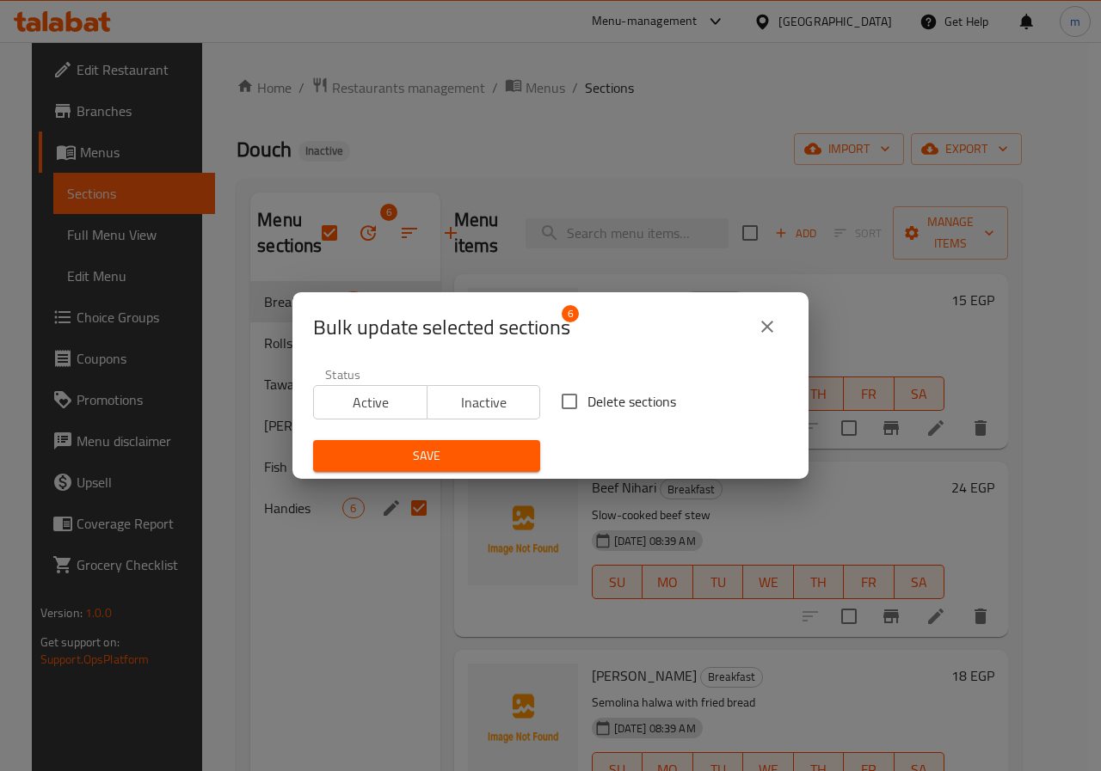
click at [627, 393] on span "Delete sections" at bounding box center [631, 401] width 89 height 21
click at [587, 393] on input "Delete sections" at bounding box center [569, 402] width 36 height 36
checkbox input "true"
click at [508, 444] on button "Save" at bounding box center [426, 456] width 227 height 32
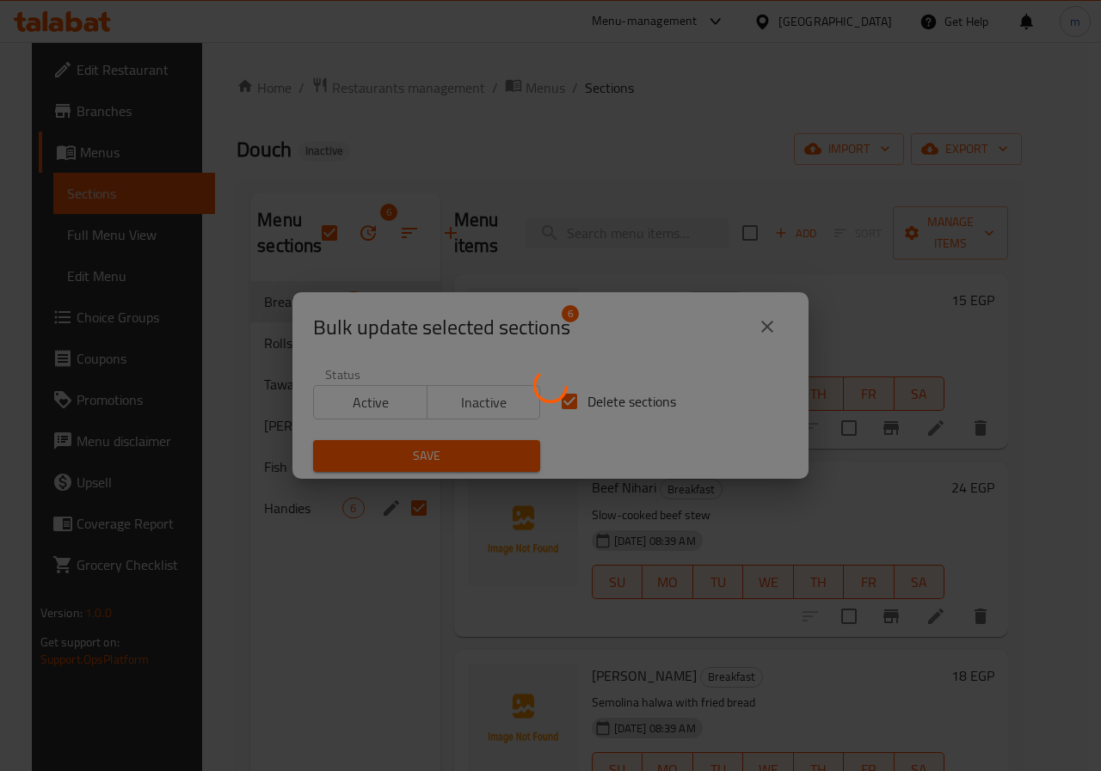
checkbox input "false"
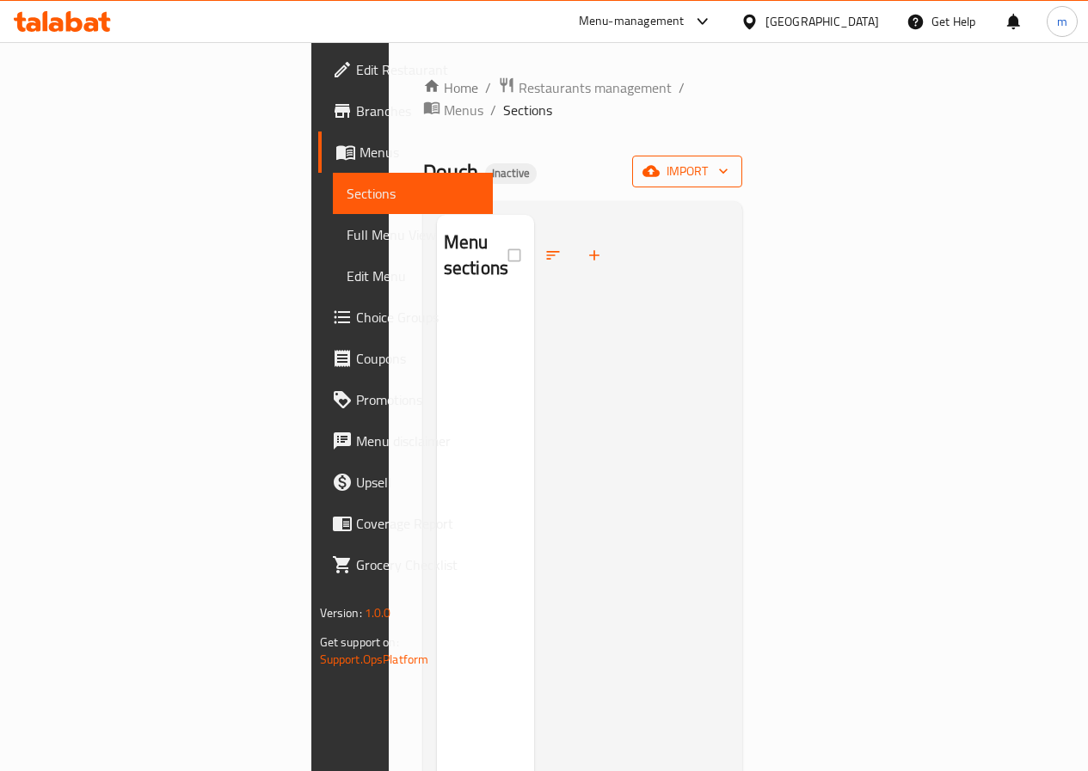
click at [742, 163] on button "import" at bounding box center [687, 172] width 110 height 32
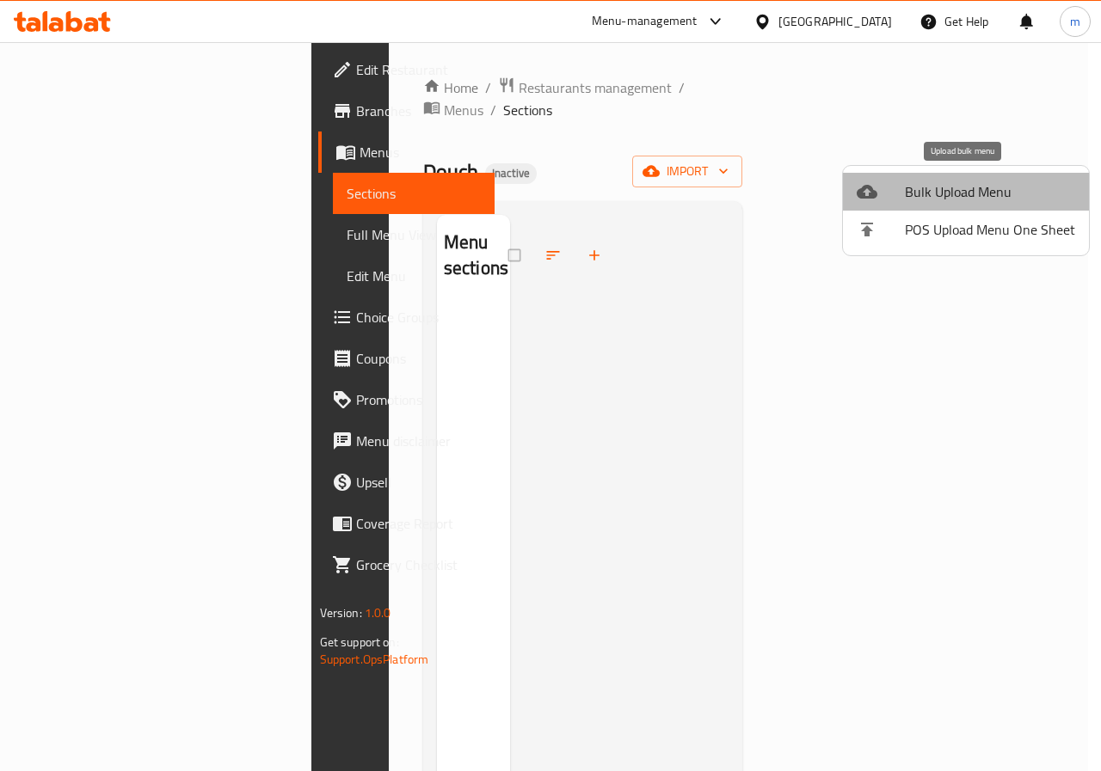
click at [1032, 200] on span "Bulk Upload Menu" at bounding box center [990, 191] width 170 height 21
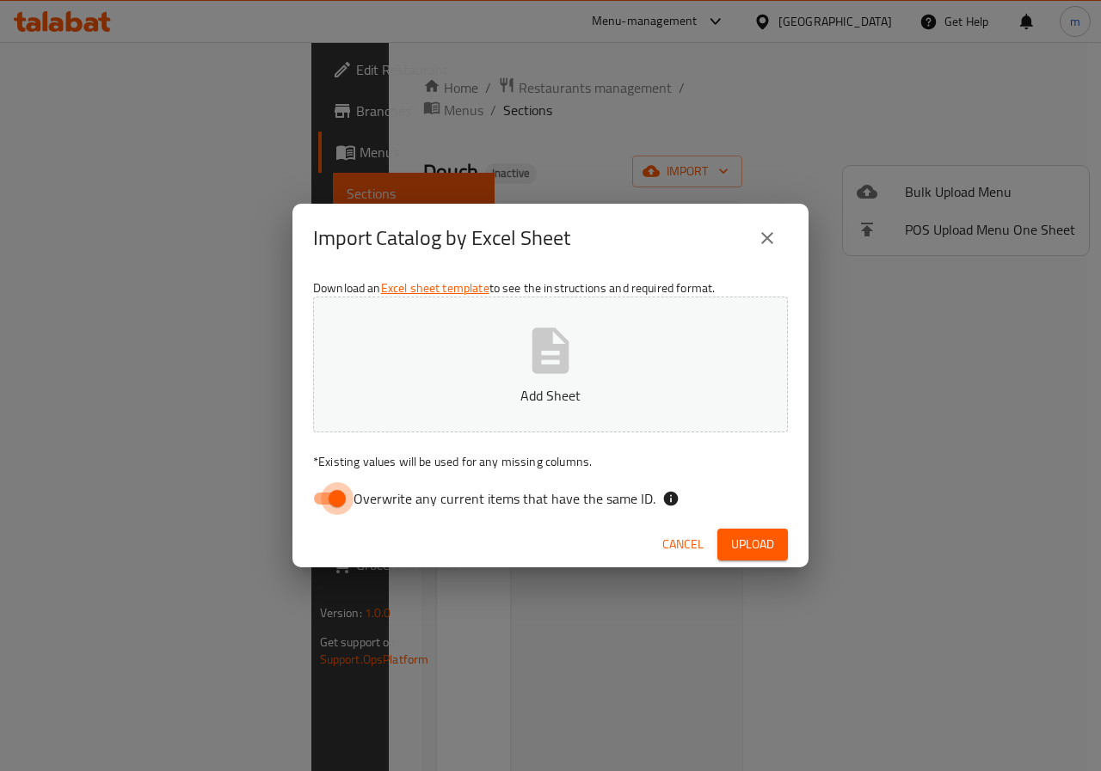
click at [316, 495] on input "Overwrite any current items that have the same ID." at bounding box center [337, 498] width 98 height 33
checkbox input "false"
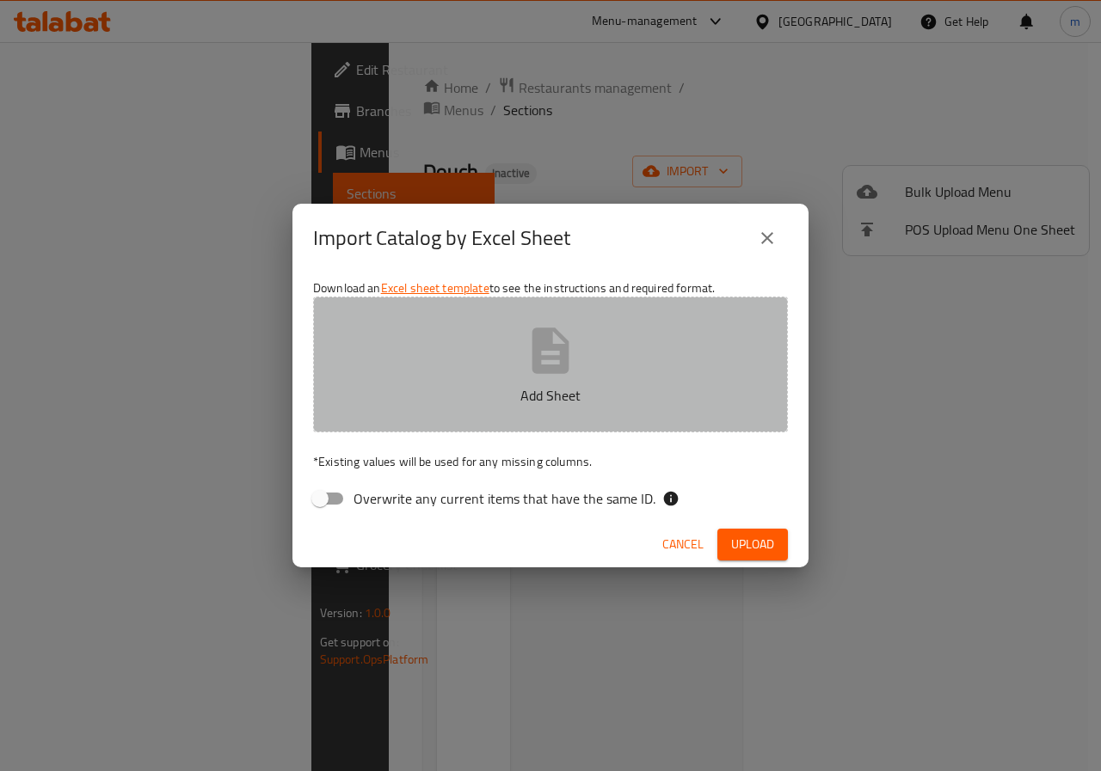
click at [500, 371] on button "Add Sheet" at bounding box center [550, 365] width 475 height 136
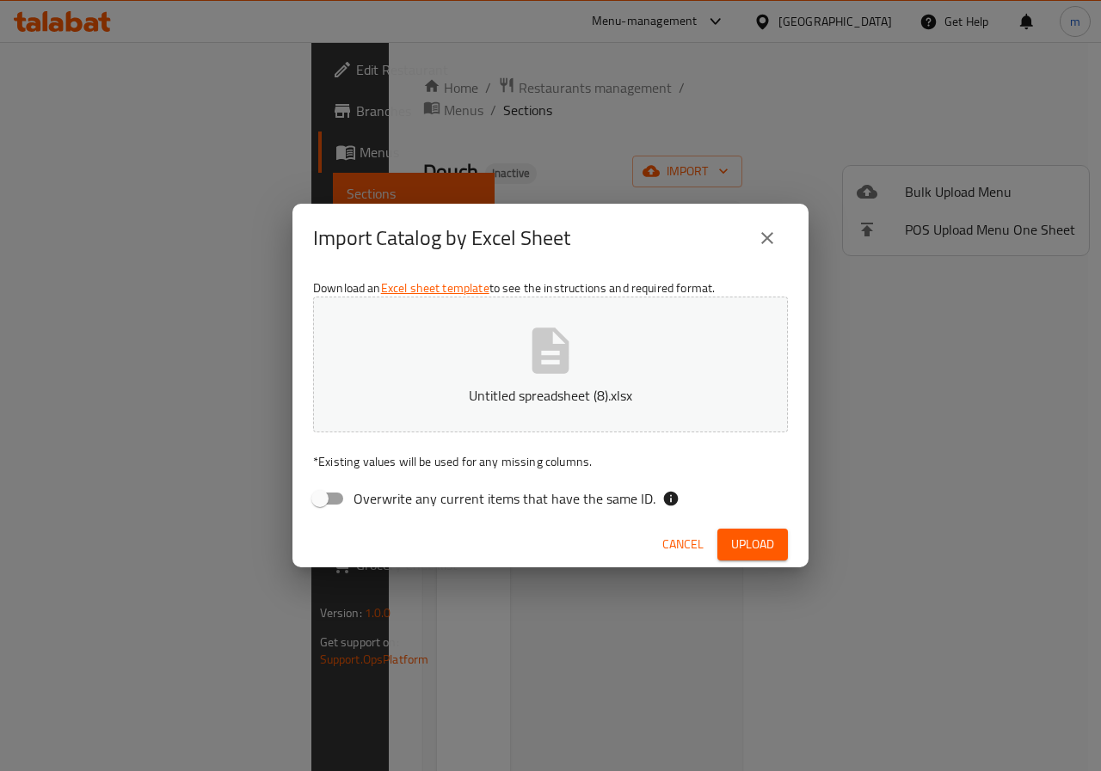
click at [753, 545] on span "Upload" at bounding box center [752, 545] width 43 height 22
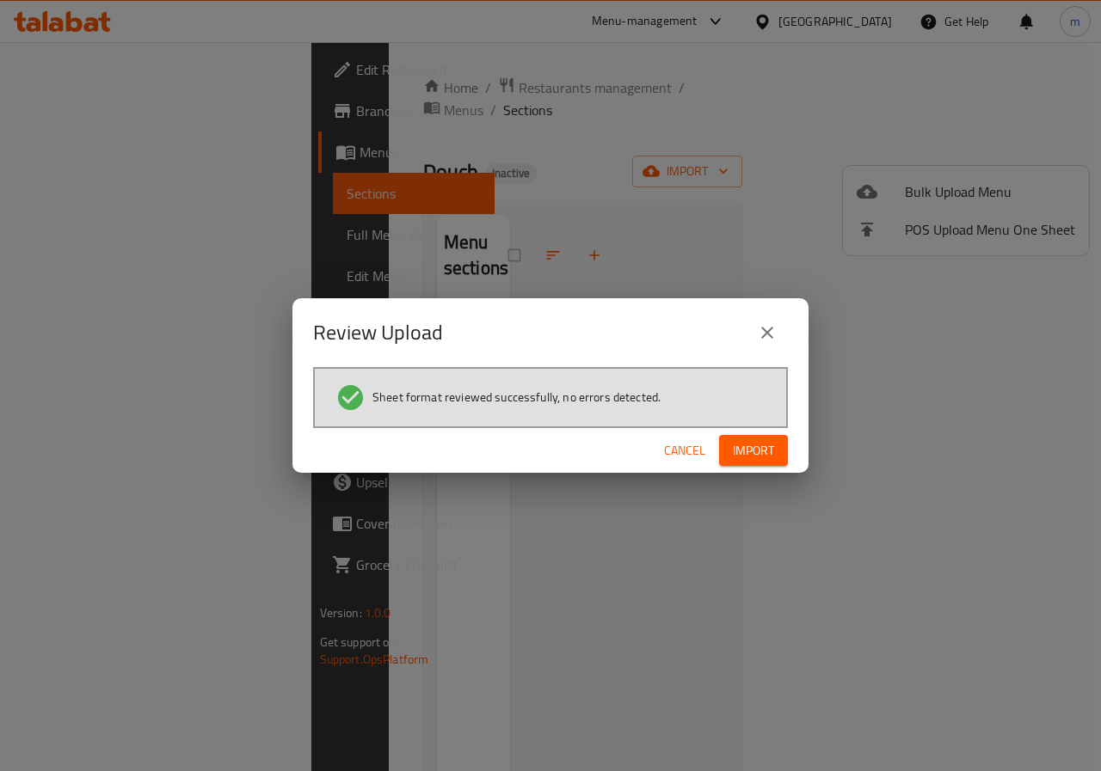
click at [790, 452] on div "Cancel Import" at bounding box center [550, 451] width 516 height 46
click at [777, 451] on button "Import" at bounding box center [753, 451] width 69 height 32
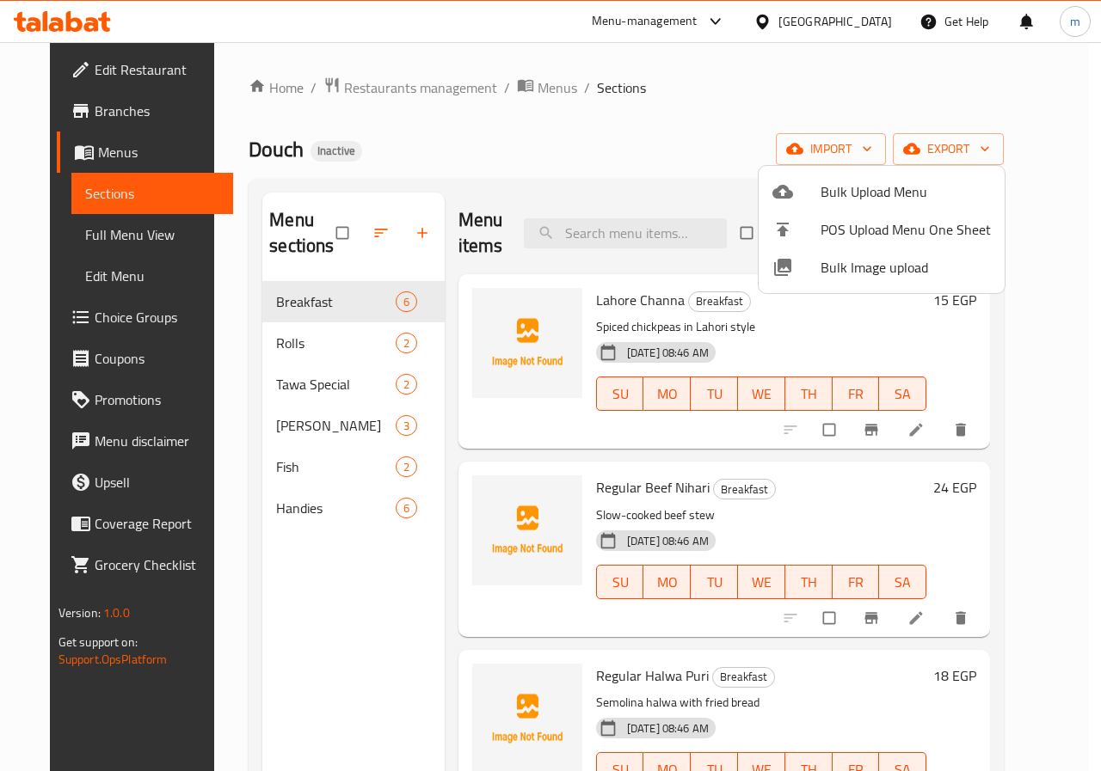
click at [1066, 163] on div at bounding box center [550, 385] width 1101 height 771
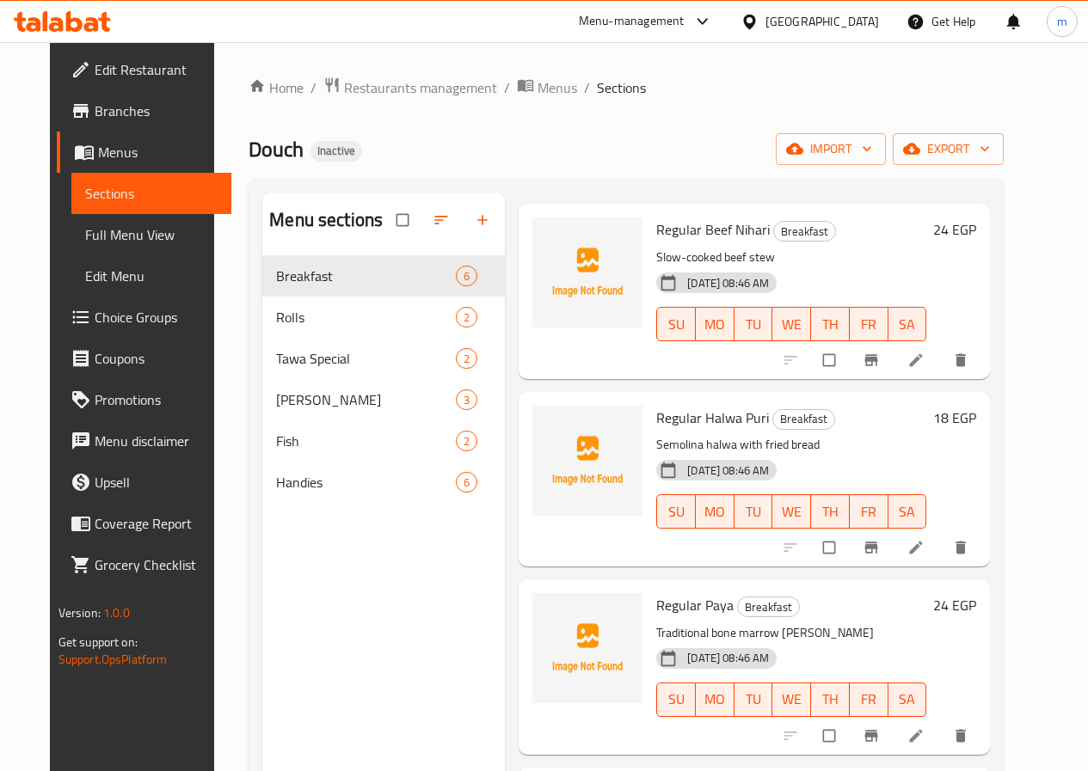
scroll to position [425, 0]
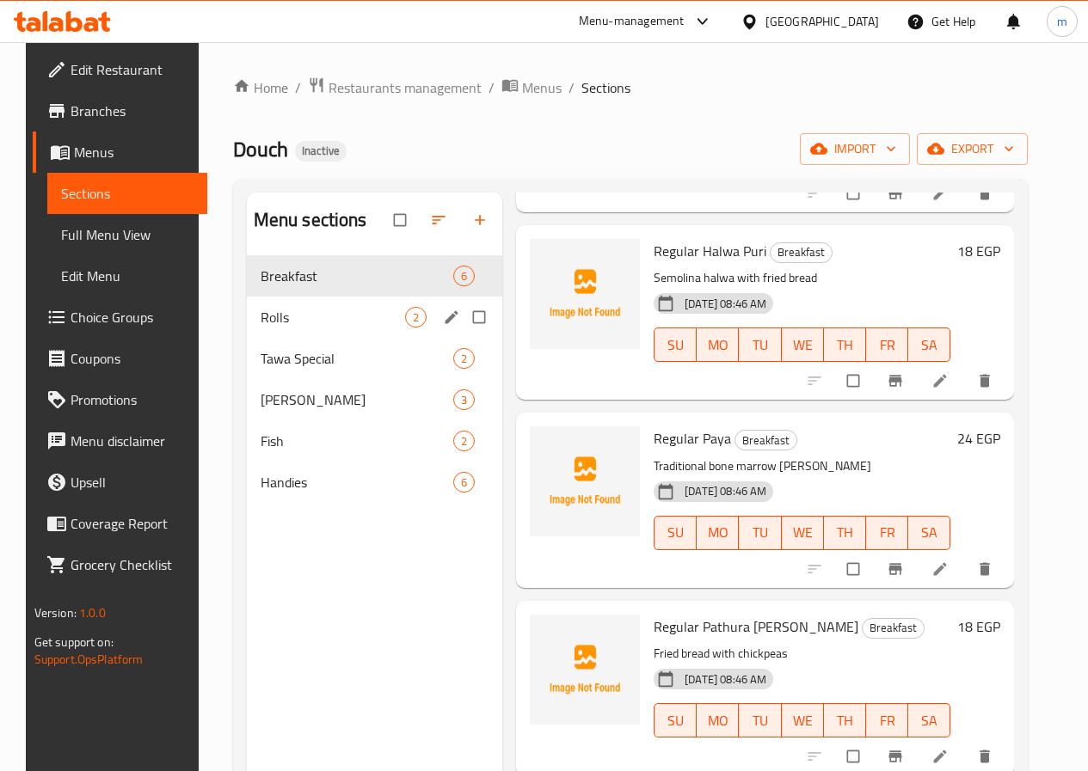
click at [406, 326] on span "2" at bounding box center [416, 318] width 20 height 16
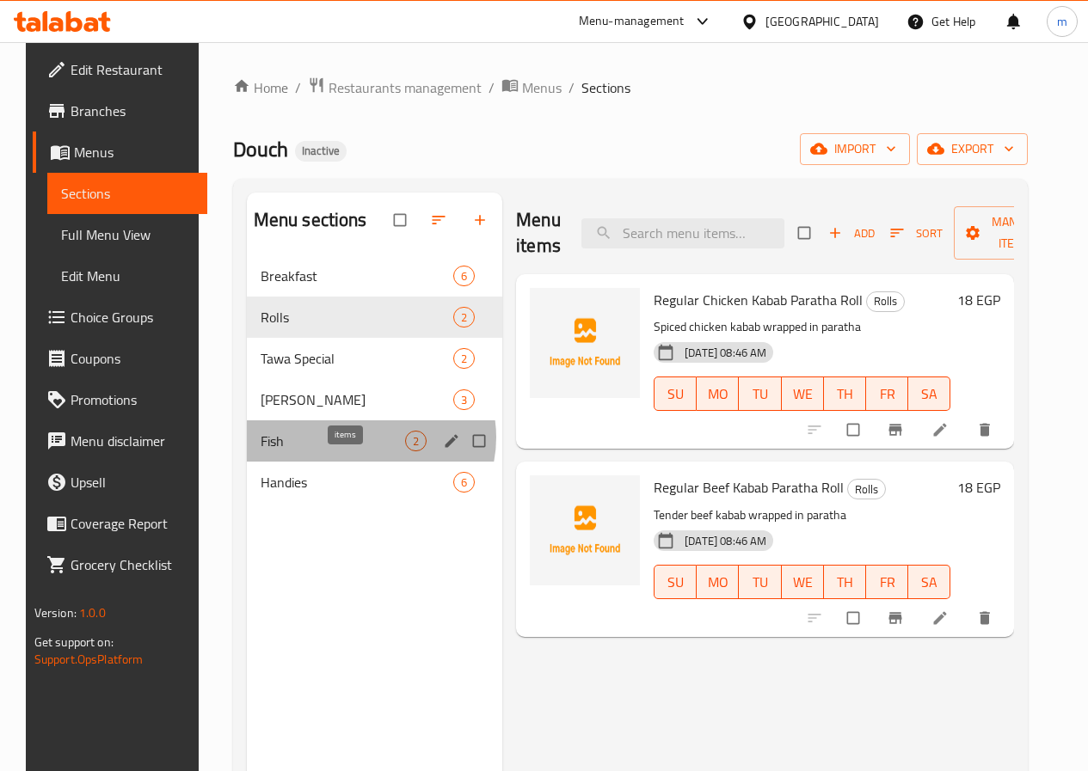
click at [406, 450] on span "2" at bounding box center [416, 441] width 20 height 16
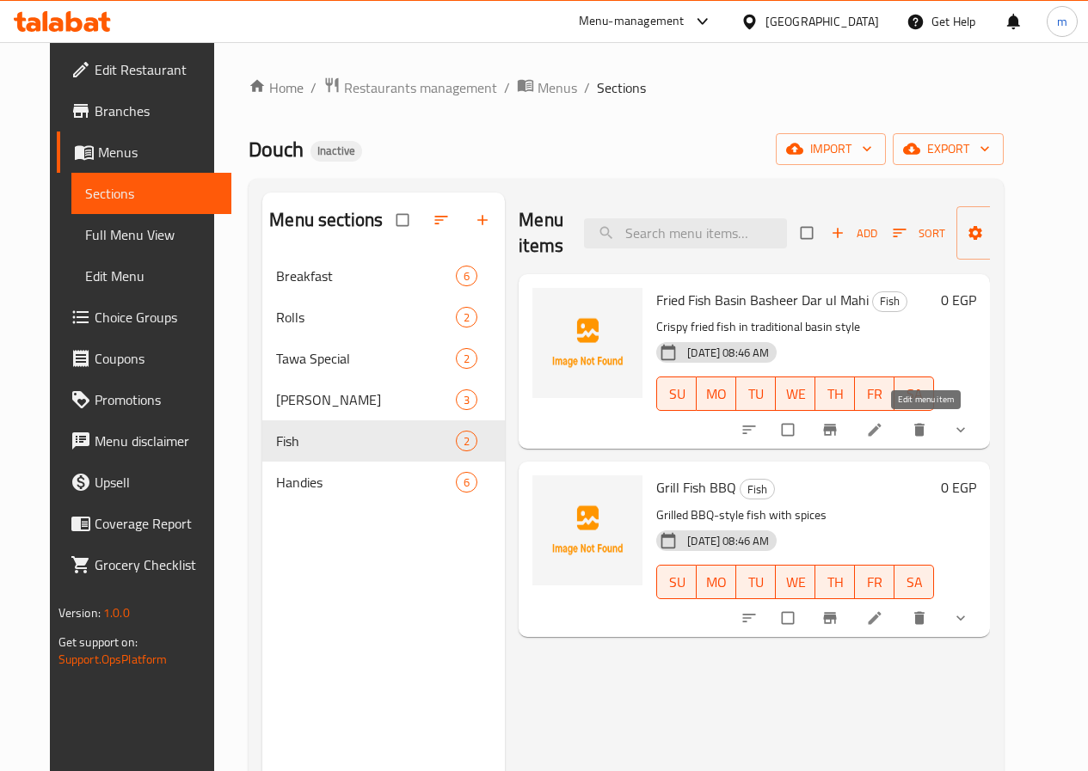
click at [882, 428] on icon at bounding box center [875, 430] width 13 height 13
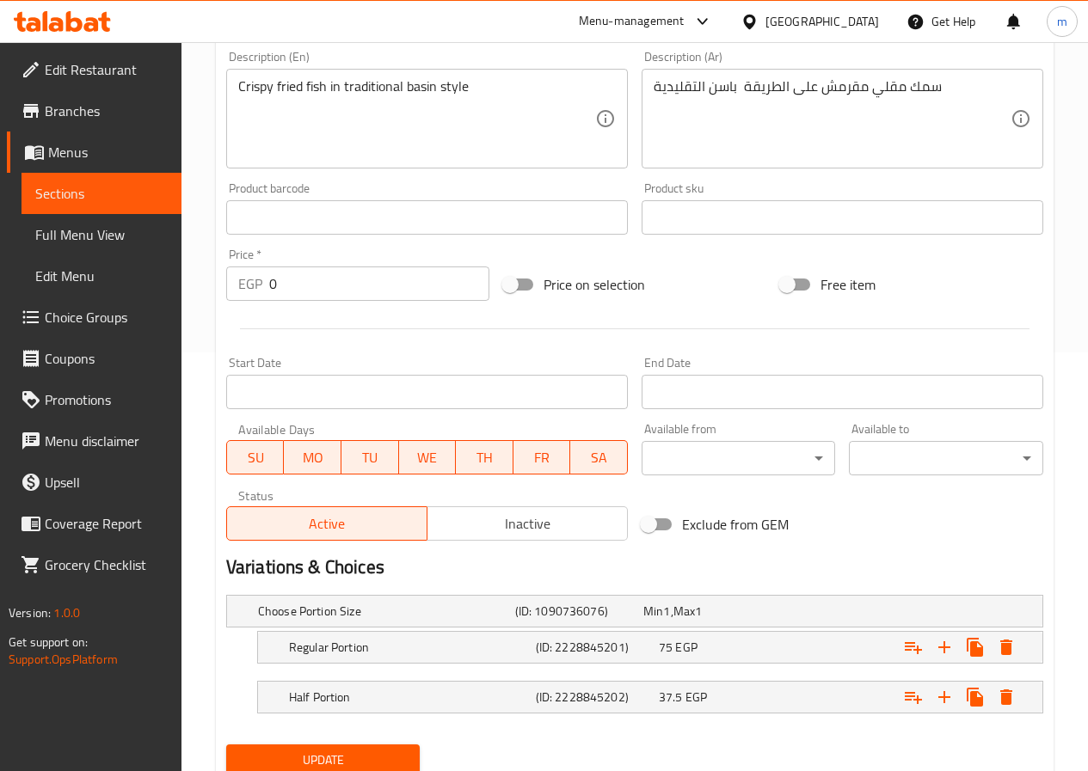
scroll to position [482, 0]
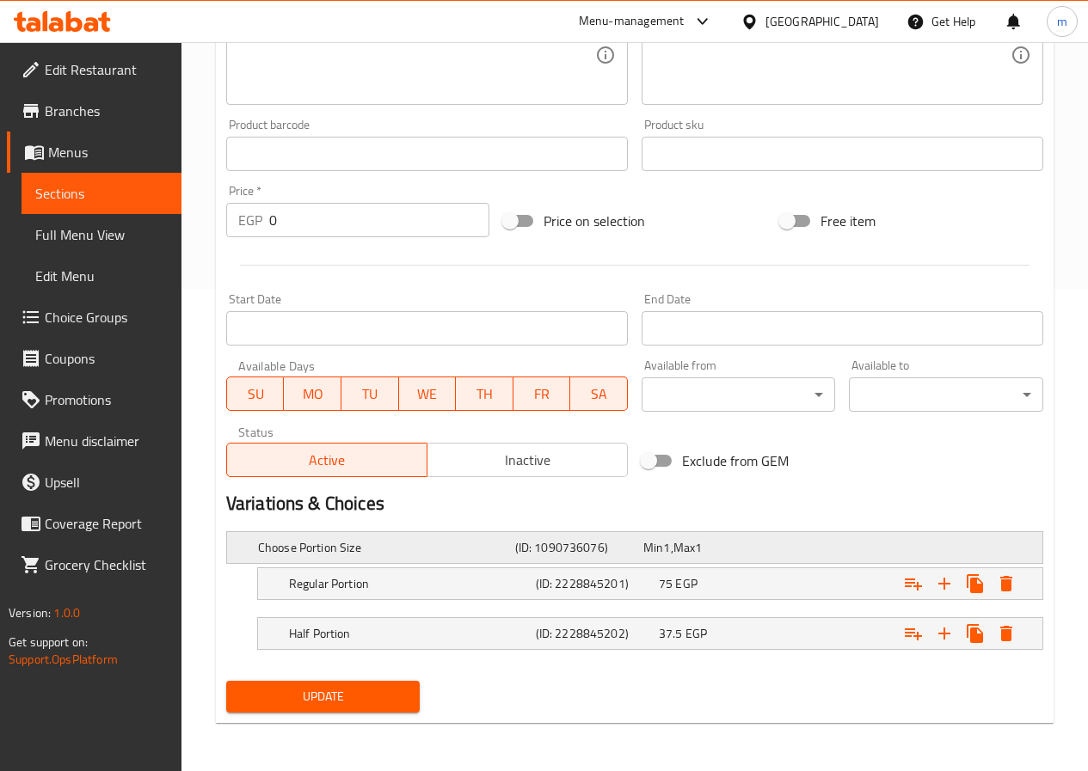
click at [657, 552] on span "Min" at bounding box center [653, 548] width 20 height 22
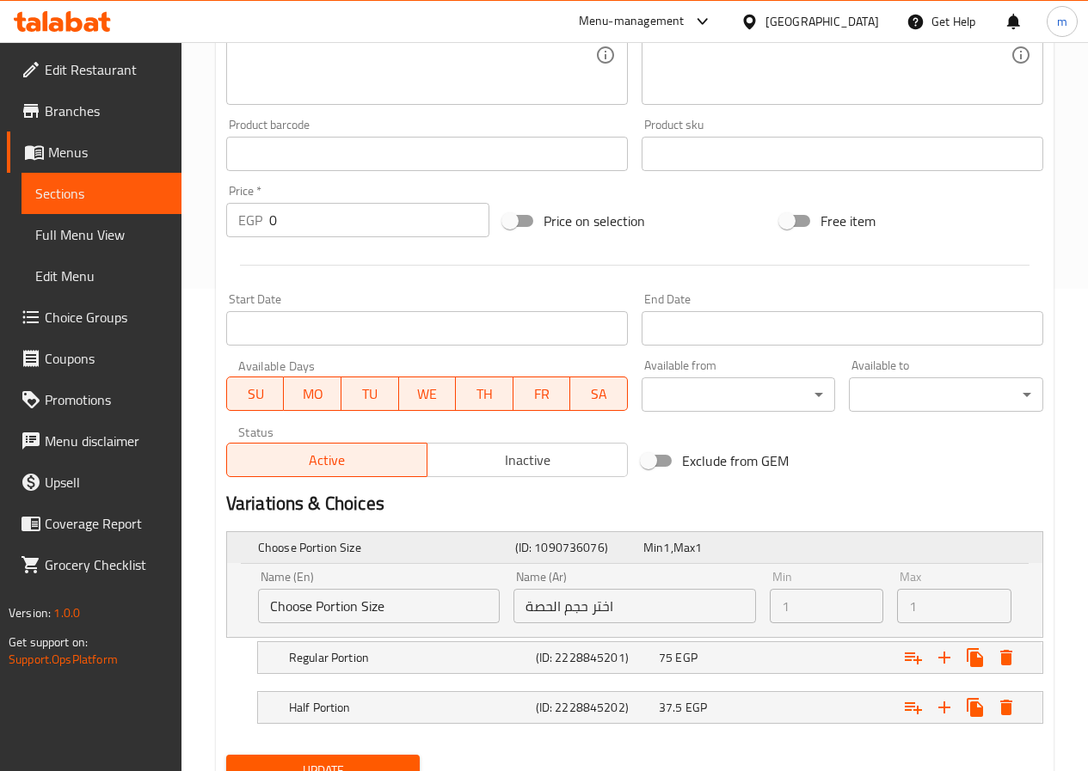
click at [657, 552] on span "Min" at bounding box center [653, 548] width 20 height 22
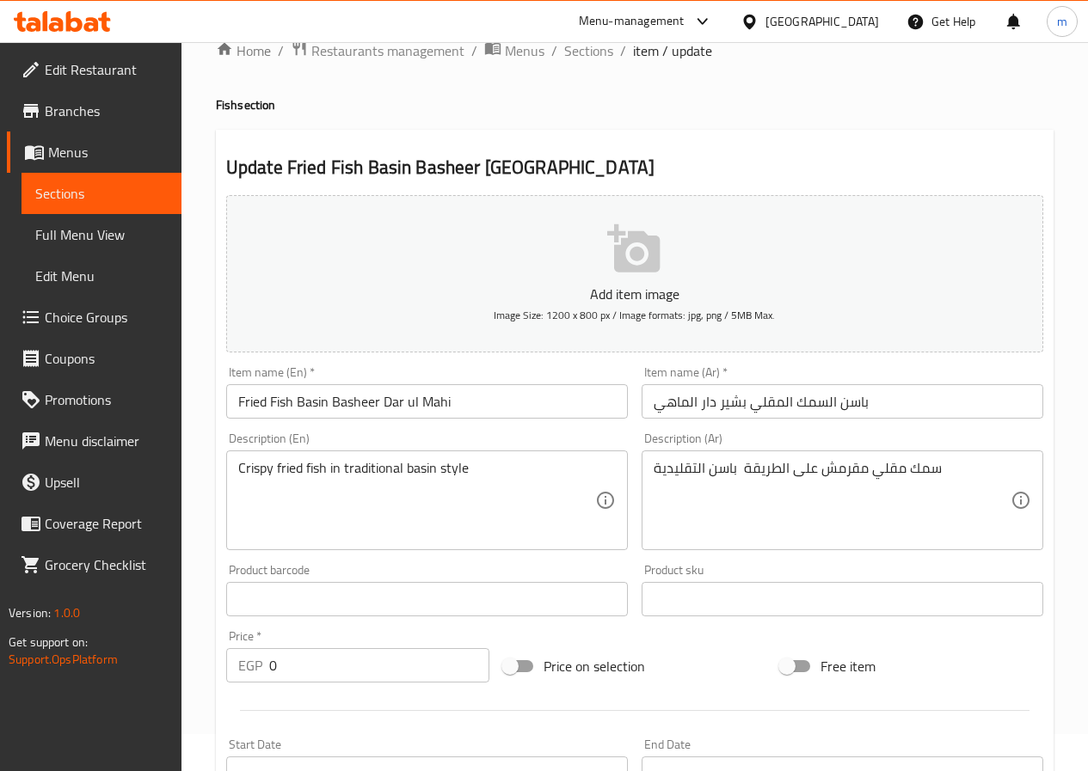
scroll to position [0, 0]
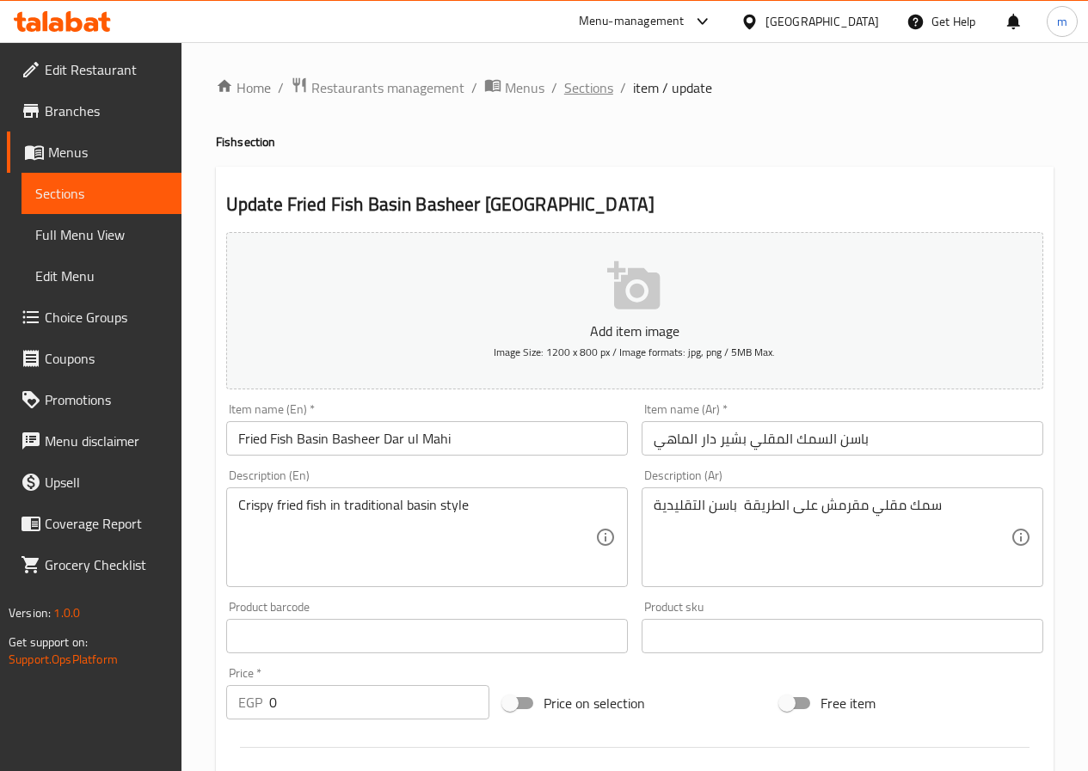
click at [599, 84] on span "Sections" at bounding box center [588, 87] width 49 height 21
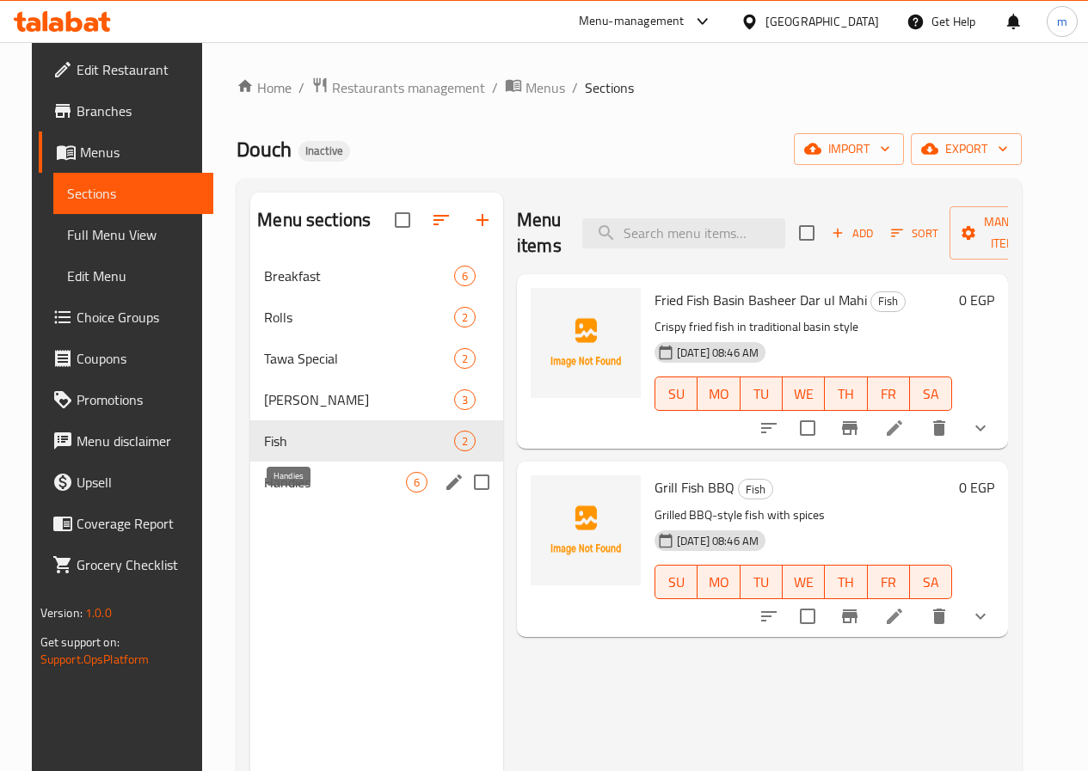
click at [302, 493] on span "Handies" at bounding box center [335, 482] width 142 height 21
